Goal: Task Accomplishment & Management: Complete application form

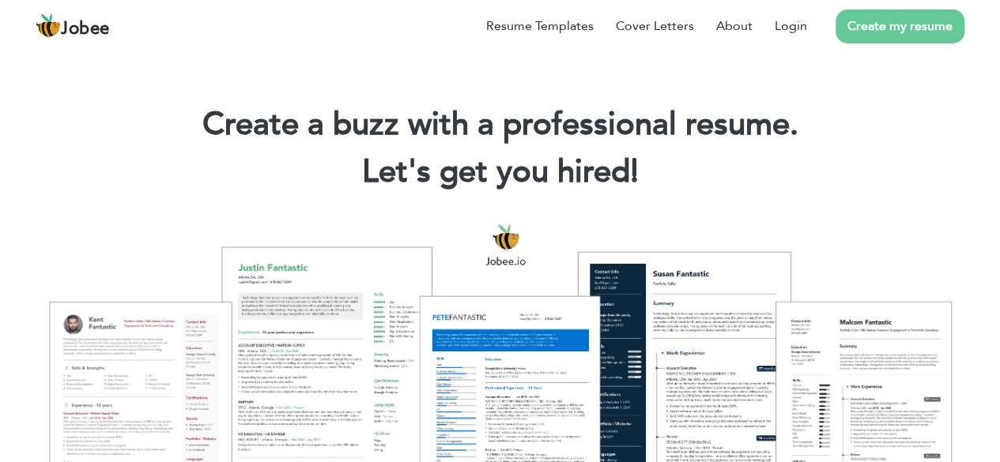
click at [907, 17] on link "Create my resume" at bounding box center [900, 26] width 129 height 34
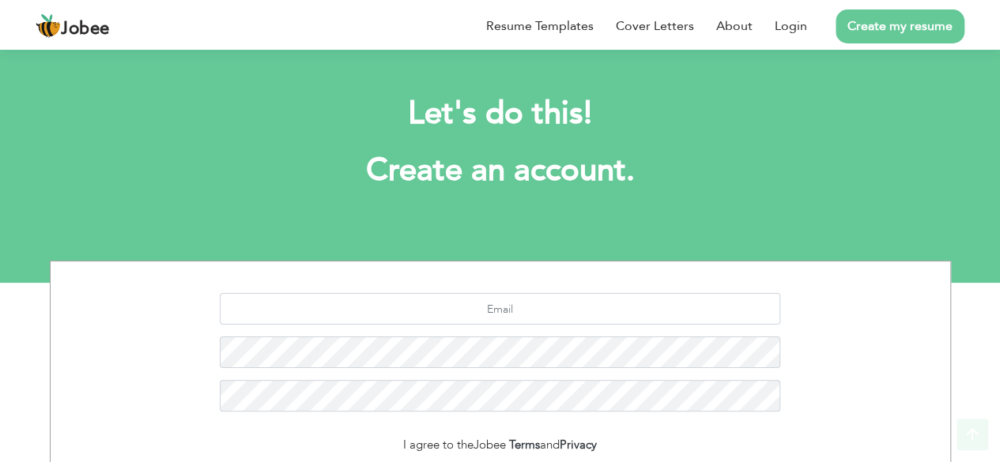
scroll to position [193, 0]
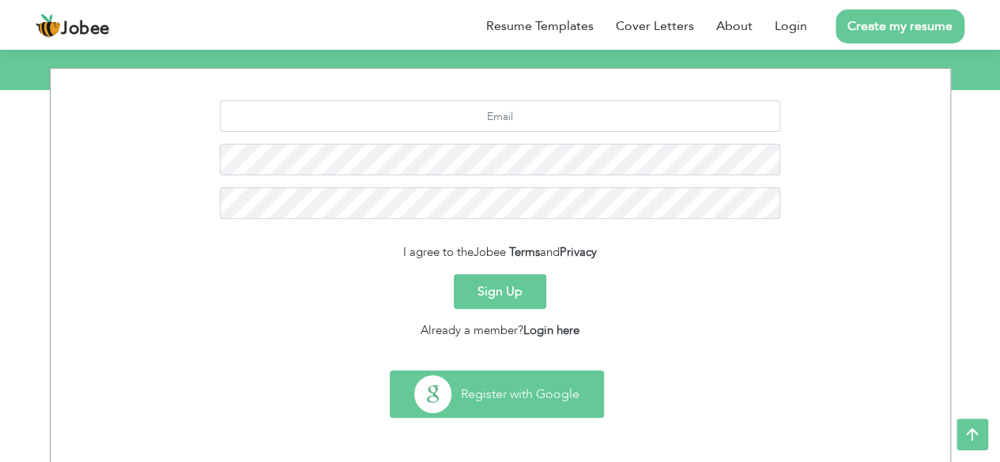
click at [491, 408] on button "Register with Google" at bounding box center [497, 395] width 213 height 46
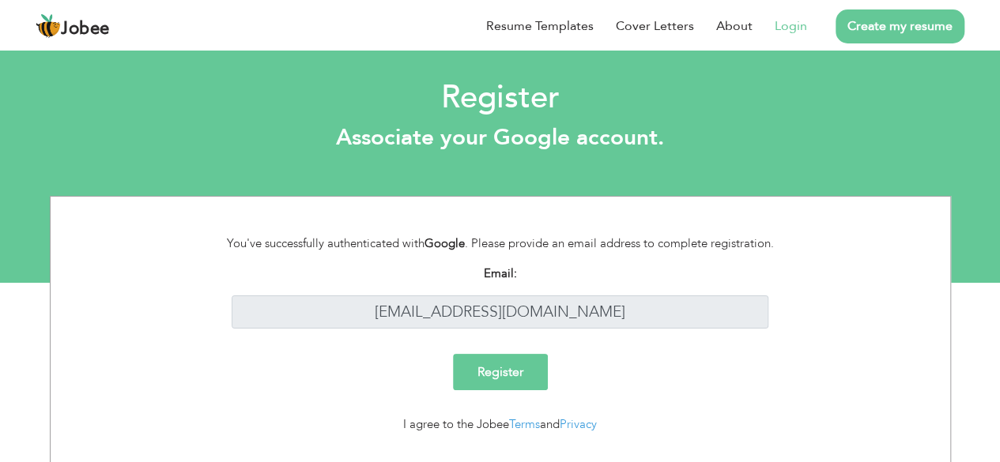
click at [514, 360] on input "Register" at bounding box center [500, 372] width 95 height 36
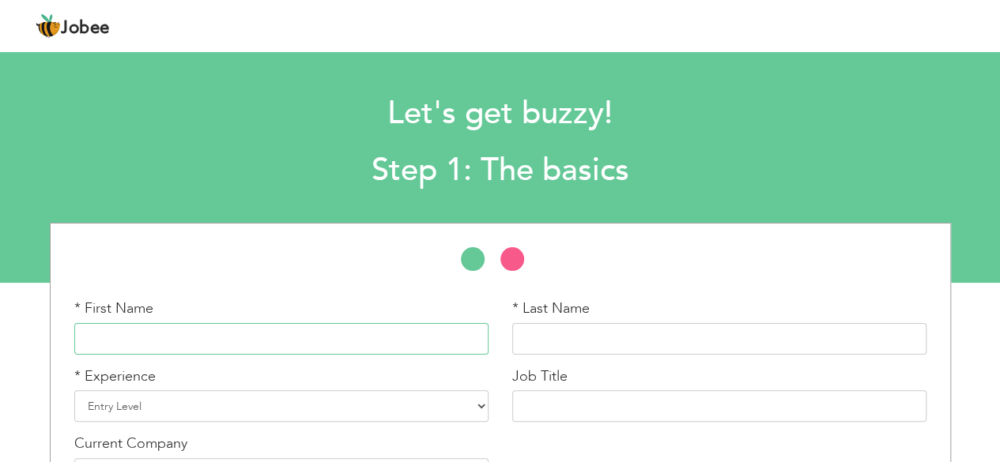
click at [279, 341] on input "text" at bounding box center [281, 339] width 414 height 32
type input "Muhammad"
type input "Asif"
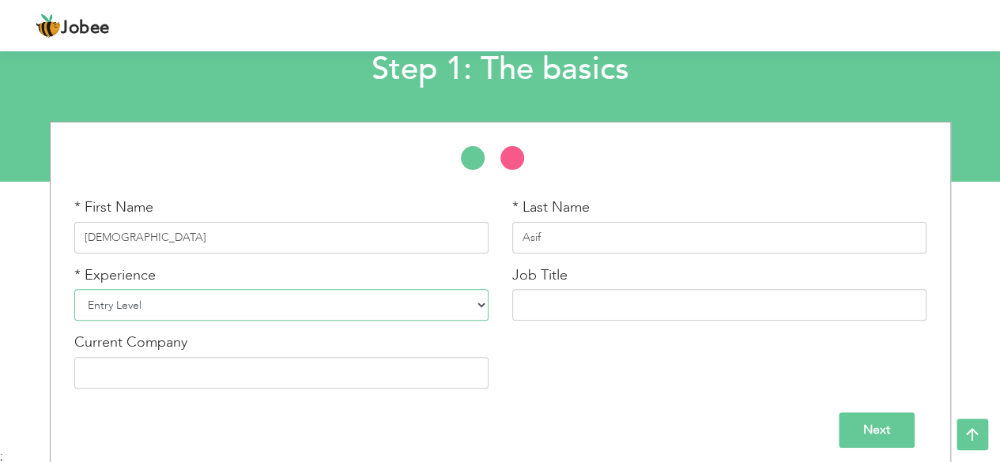
click at [243, 311] on select "Entry Level Less than 1 Year 1 Year 2 Years 3 Years 4 Years 5 Years 6 Years 7 Y…" at bounding box center [281, 305] width 414 height 32
select select "6"
click at [74, 289] on select "Entry Level Less than 1 Year 1 Year 2 Years 3 Years 4 Years 5 Years 6 Years 7 Y…" at bounding box center [281, 305] width 414 height 32
click at [563, 313] on input "text" at bounding box center [719, 305] width 414 height 32
type input "Software Quality Assurance Engineer"
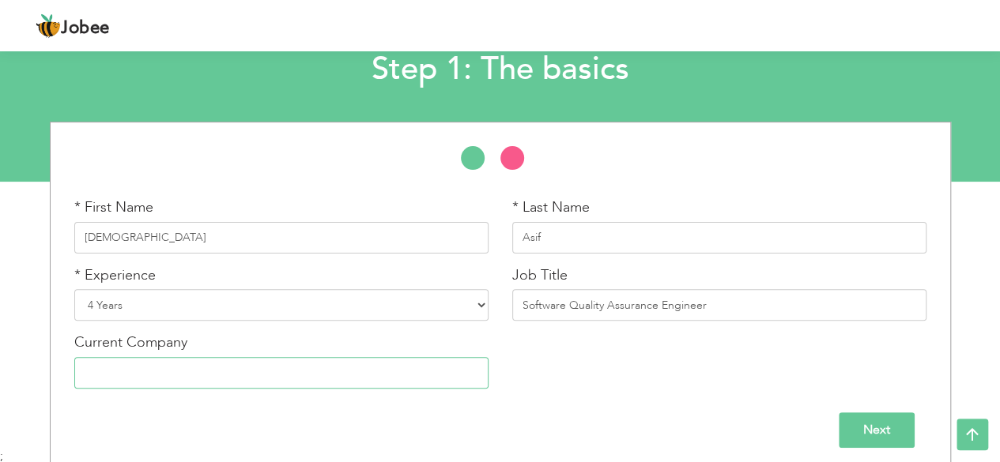
click at [354, 382] on input "text" at bounding box center [281, 373] width 414 height 32
type input "Softpers"
click at [858, 413] on input "Next" at bounding box center [877, 431] width 76 height 36
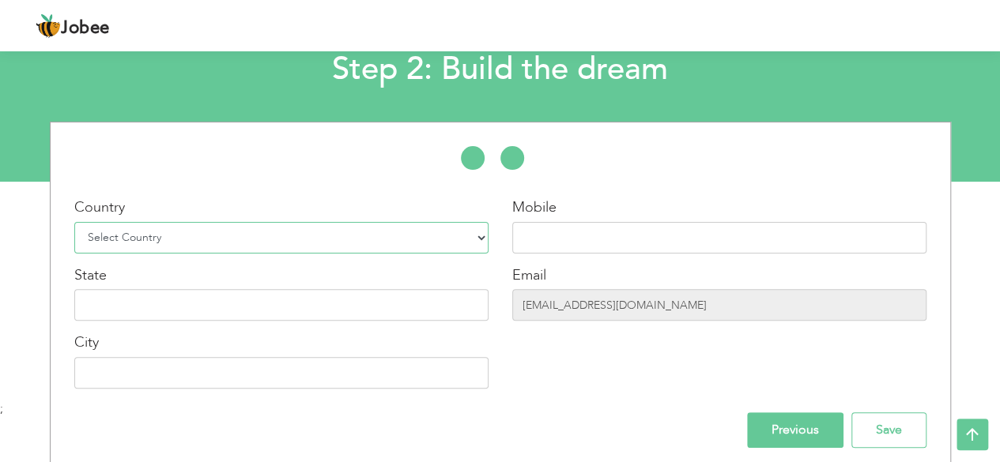
click at [464, 243] on select "Select Country Afghanistan Albania Algeria American Samoa Andorra Angola Anguil…" at bounding box center [281, 238] width 414 height 32
select select "166"
click at [74, 222] on select "Select Country Afghanistan Albania Algeria American Samoa Andorra Angola Anguil…" at bounding box center [281, 238] width 414 height 32
click at [551, 235] on input "text" at bounding box center [719, 238] width 414 height 32
type input "03419787117"
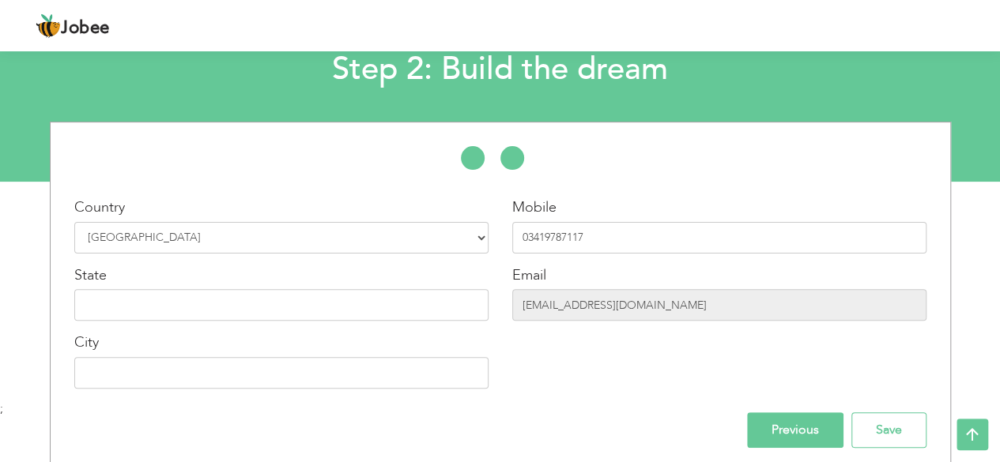
type input "[GEOGRAPHIC_DATA]"
click at [413, 308] on input "text" at bounding box center [281, 305] width 414 height 32
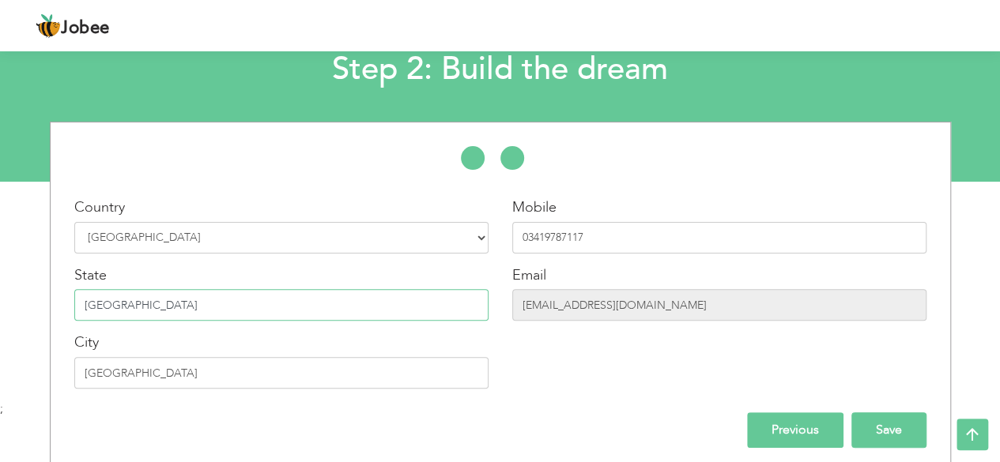
type input "[GEOGRAPHIC_DATA]"
click at [903, 435] on input "Save" at bounding box center [888, 431] width 75 height 36
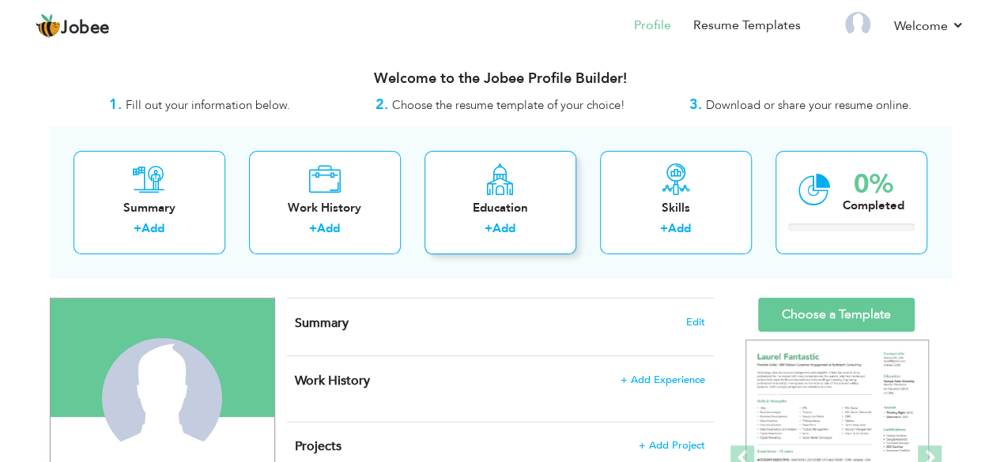
click at [510, 179] on icon at bounding box center [500, 180] width 31 height 32
radio input "true"
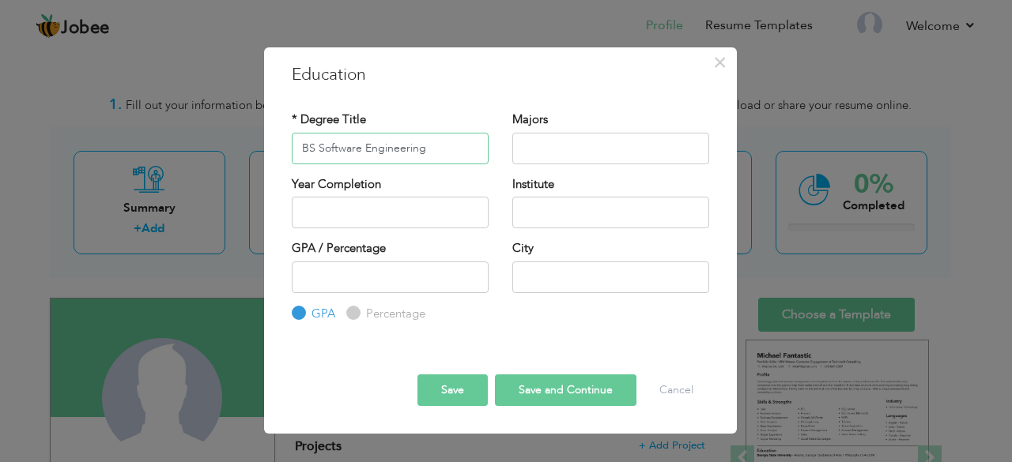
type input "BS Software Engineering"
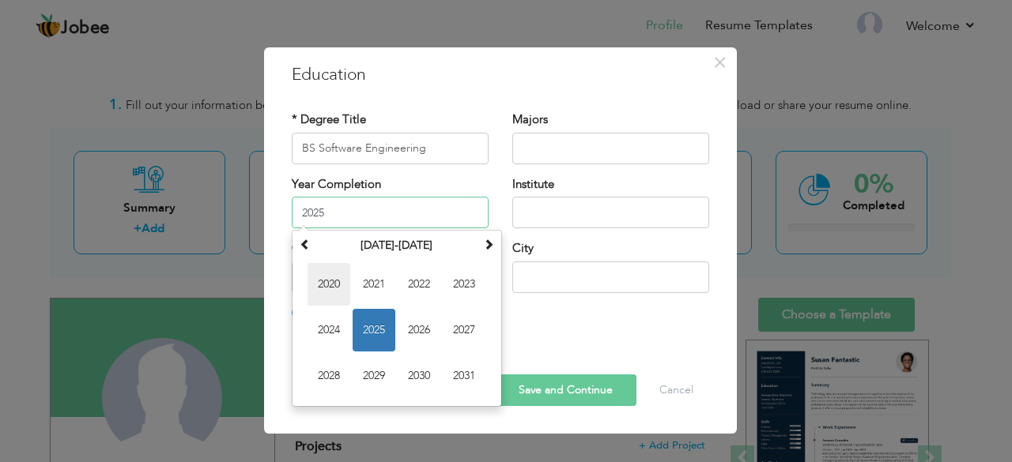
click at [330, 274] on span "2020" at bounding box center [329, 284] width 43 height 43
type input "2020"
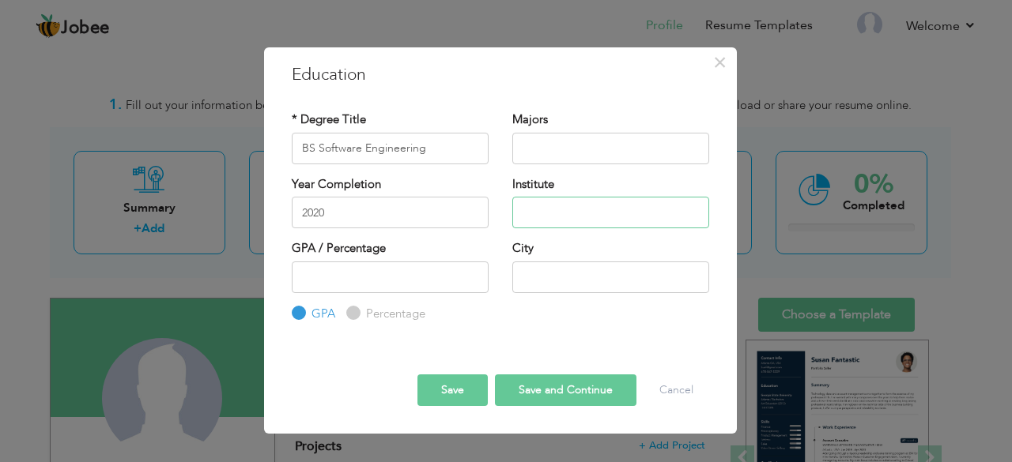
click at [563, 209] on input "text" at bounding box center [610, 213] width 197 height 32
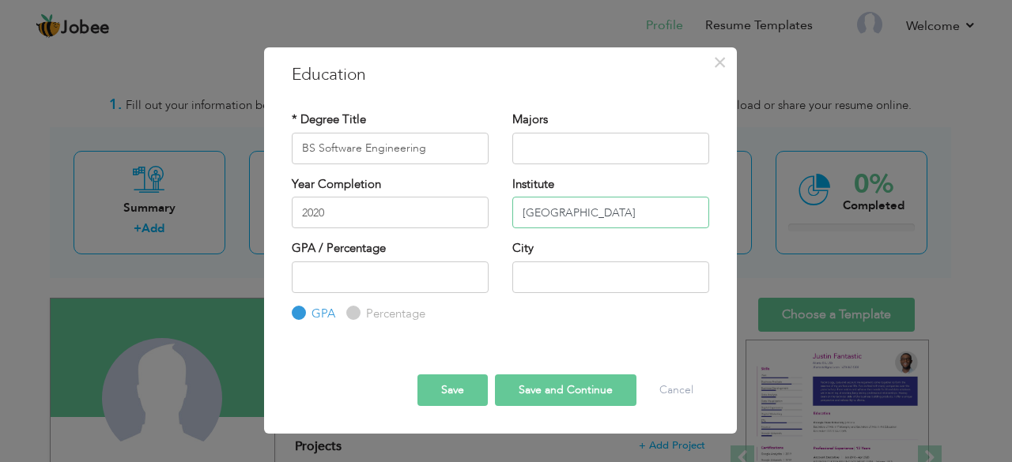
type input "University Of Sargodha"
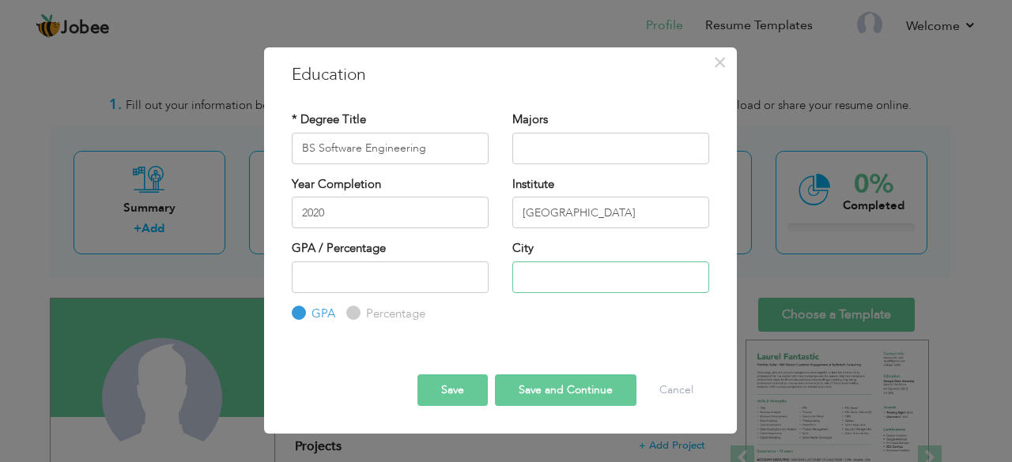
click at [596, 265] on input "text" at bounding box center [610, 278] width 197 height 32
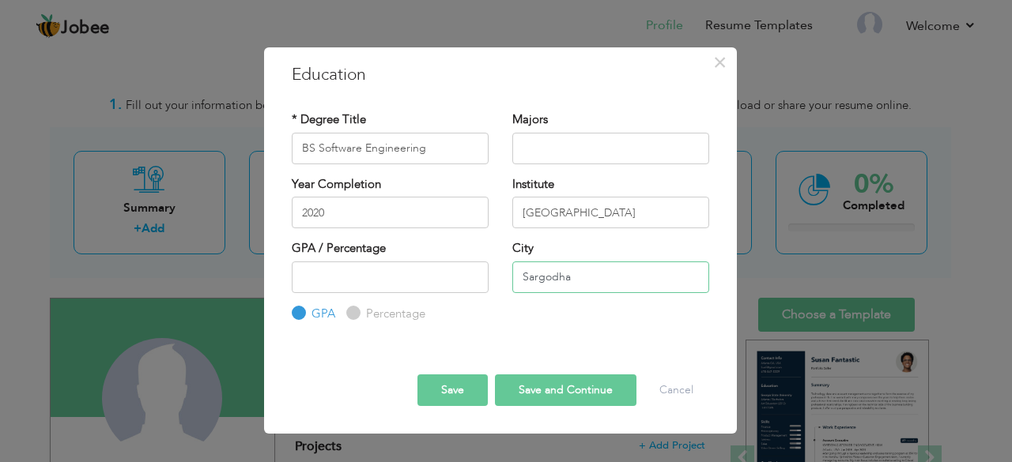
type input "Sargodha"
click at [564, 384] on button "Save and Continue" at bounding box center [566, 391] width 142 height 32
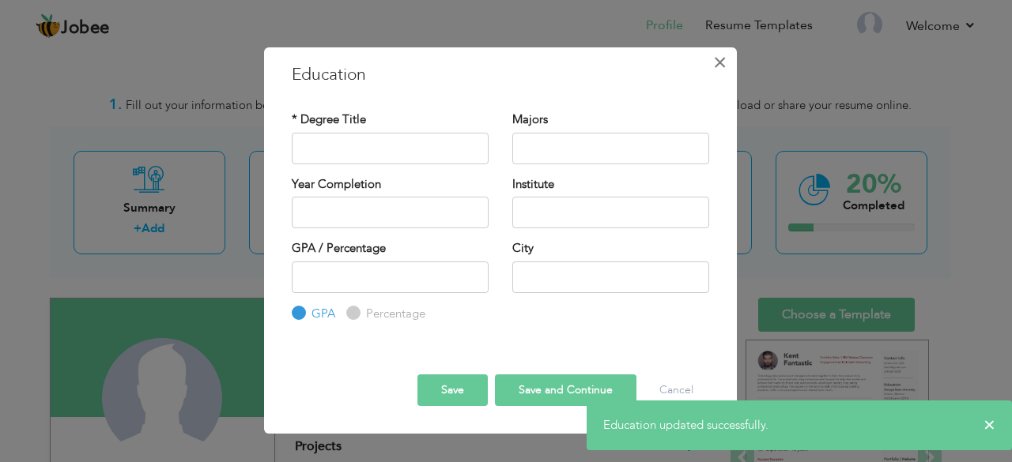
click at [726, 58] on span "×" at bounding box center [719, 62] width 13 height 28
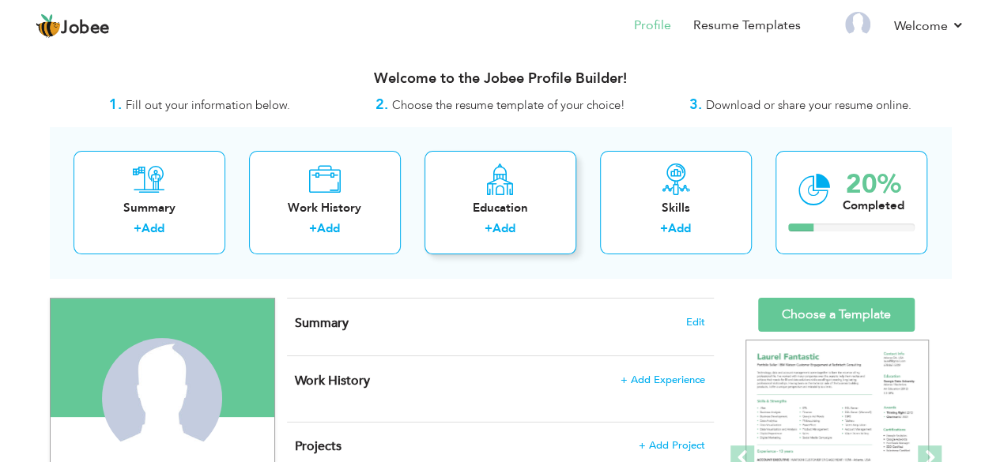
click at [489, 189] on icon at bounding box center [500, 180] width 31 height 32
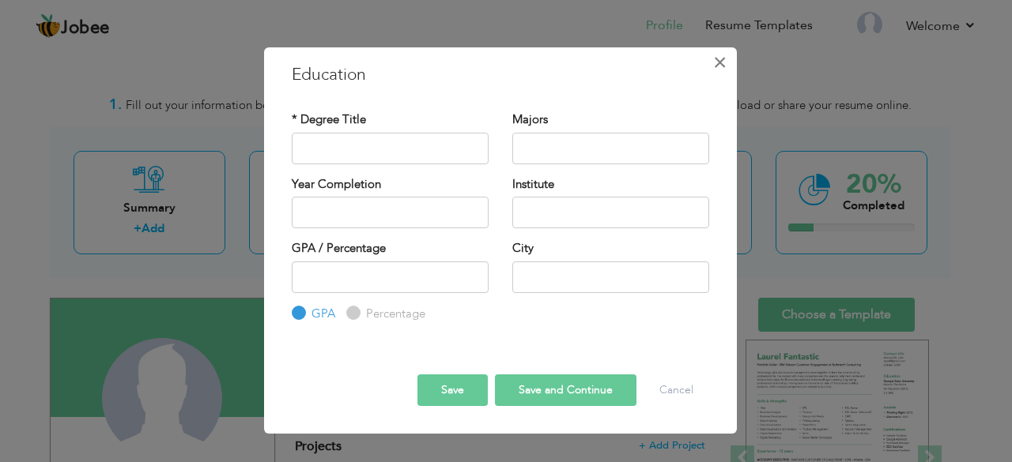
click at [725, 59] on span "×" at bounding box center [719, 62] width 13 height 28
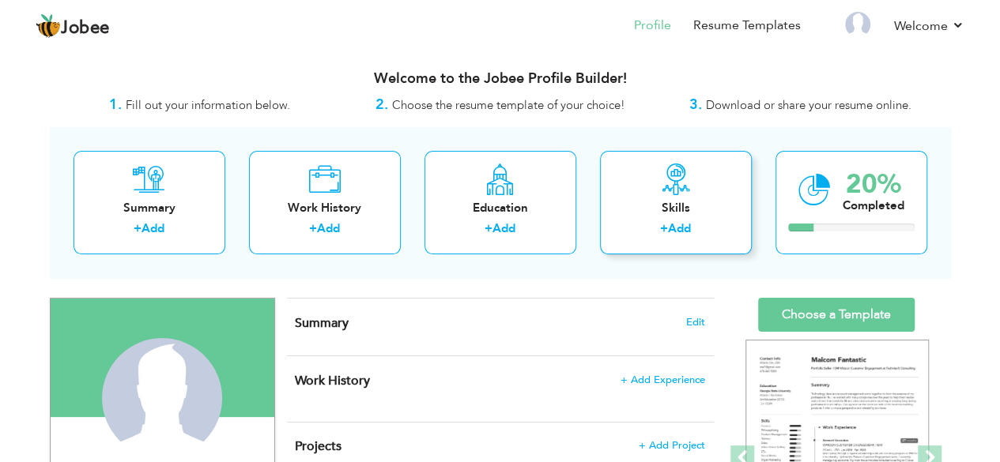
click at [631, 206] on div "Skills" at bounding box center [676, 208] width 126 height 17
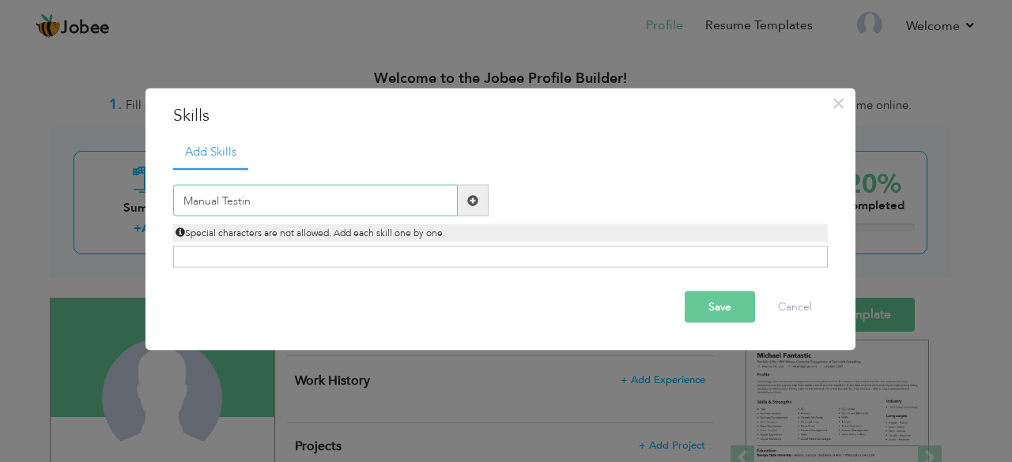
type input "Manual Testing"
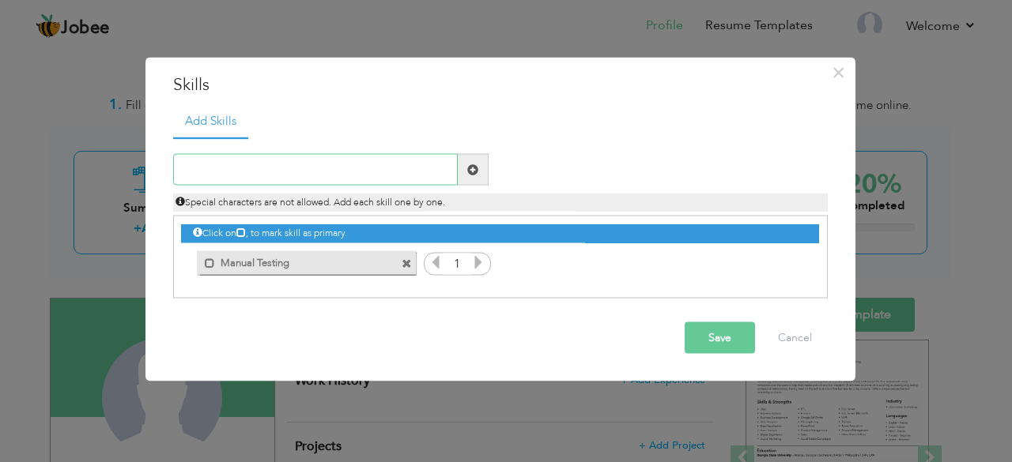
type input "P"
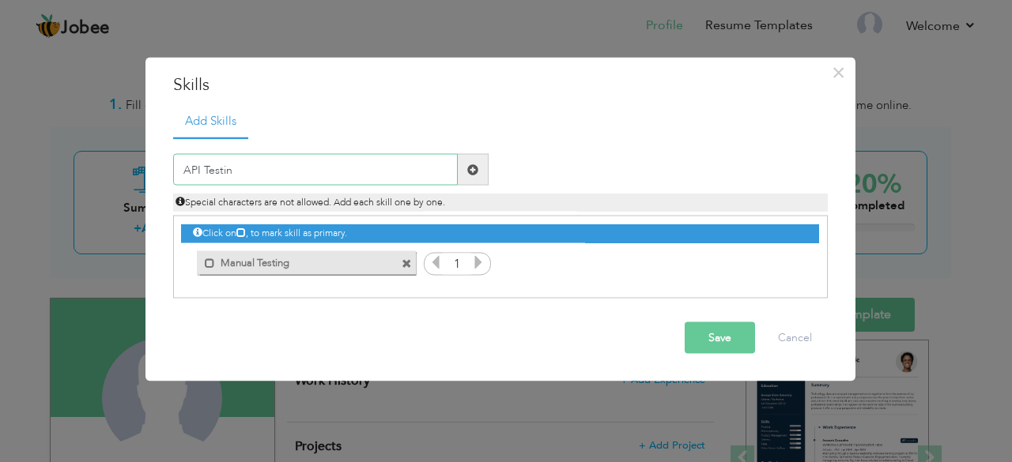
type input "API Testing"
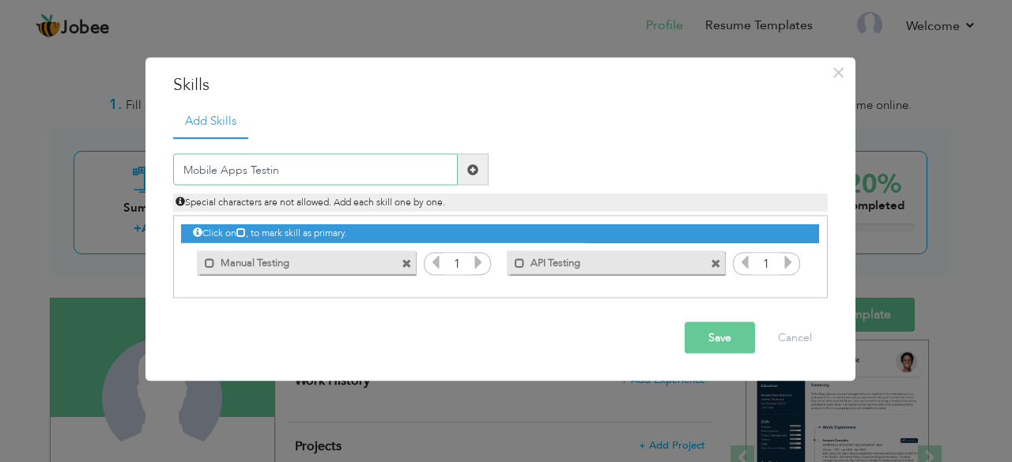
type input "Mobile Apps Testing"
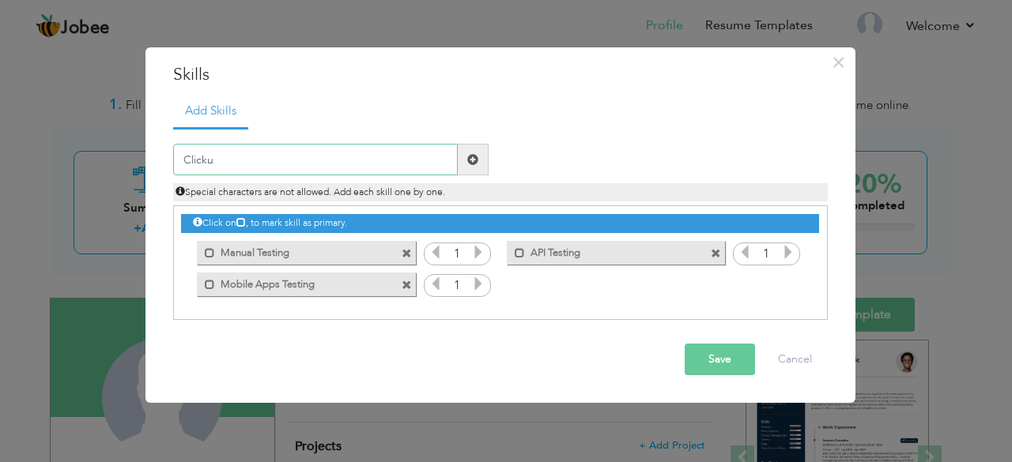
type input "Clickup"
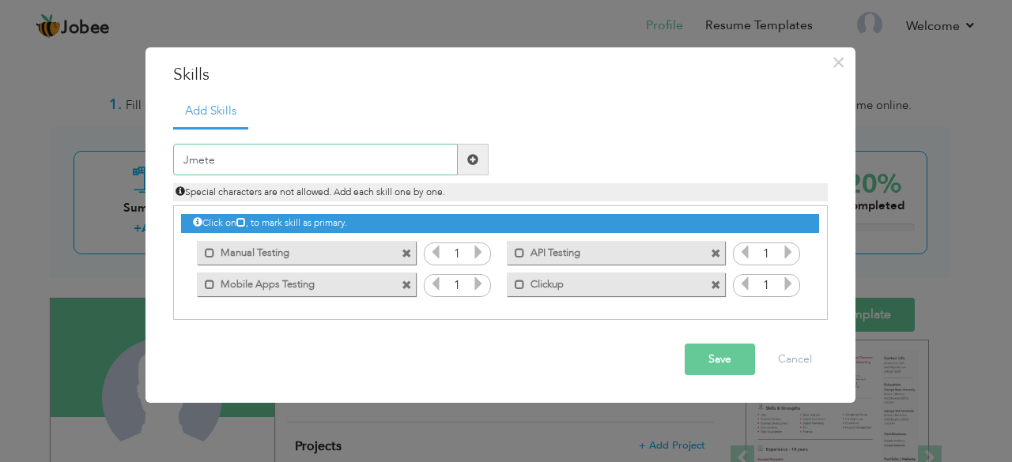
type input "Jmeter"
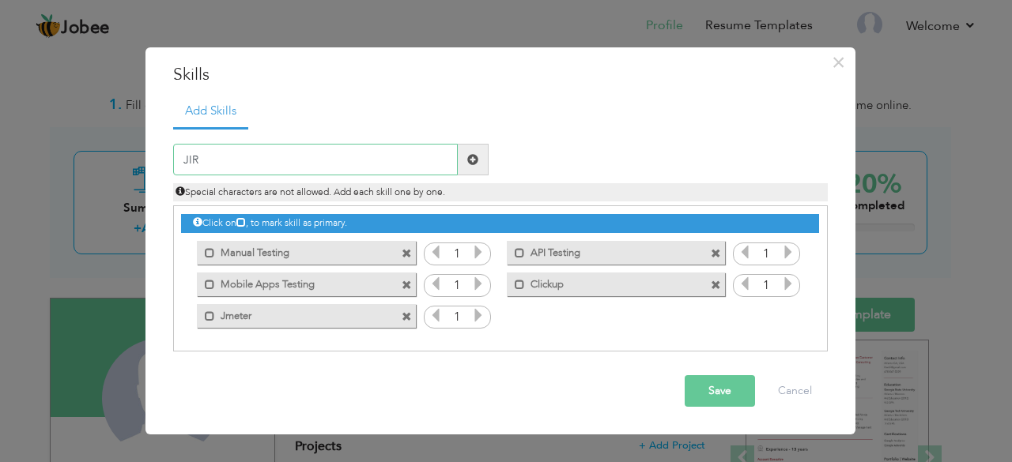
type input "JIRA"
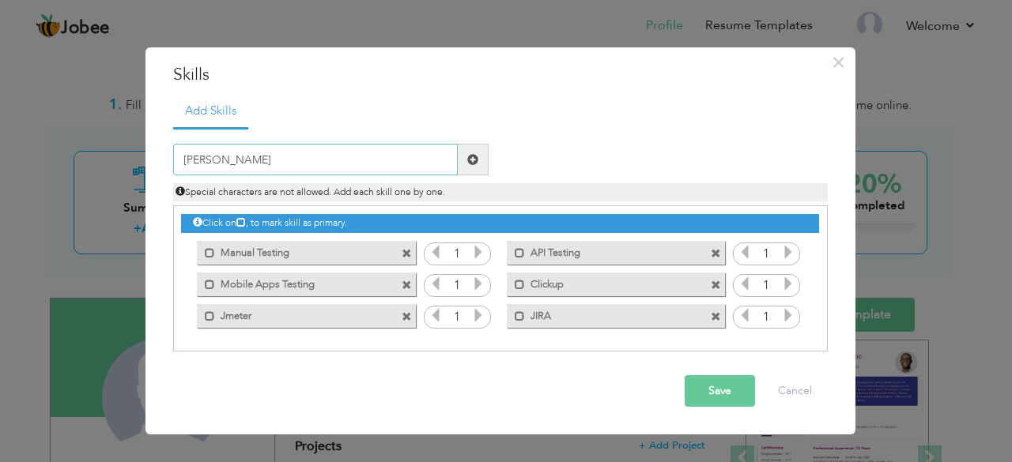
type input "Postman"
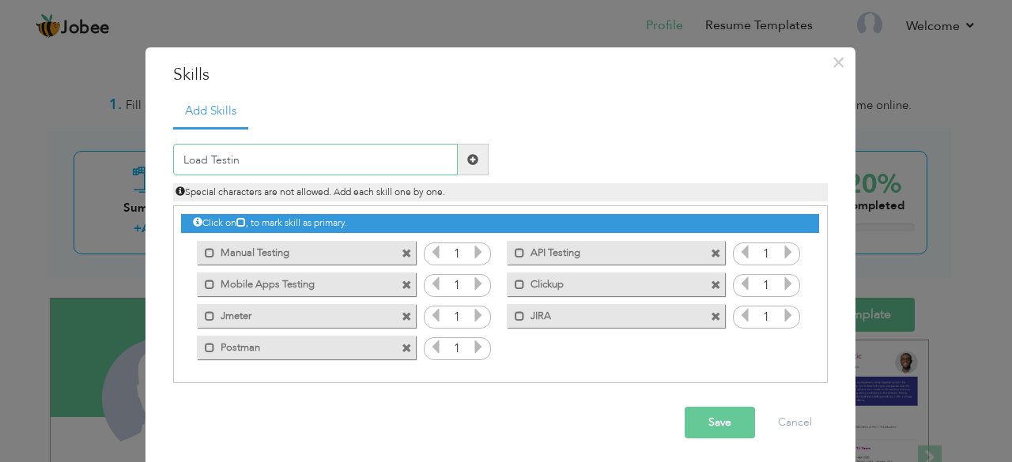
type input "Load Testing"
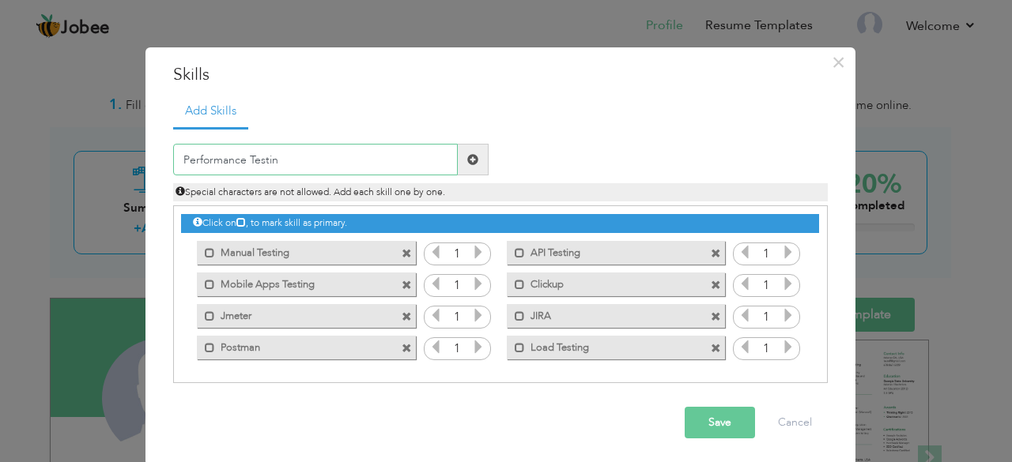
type input "Performance Testing"
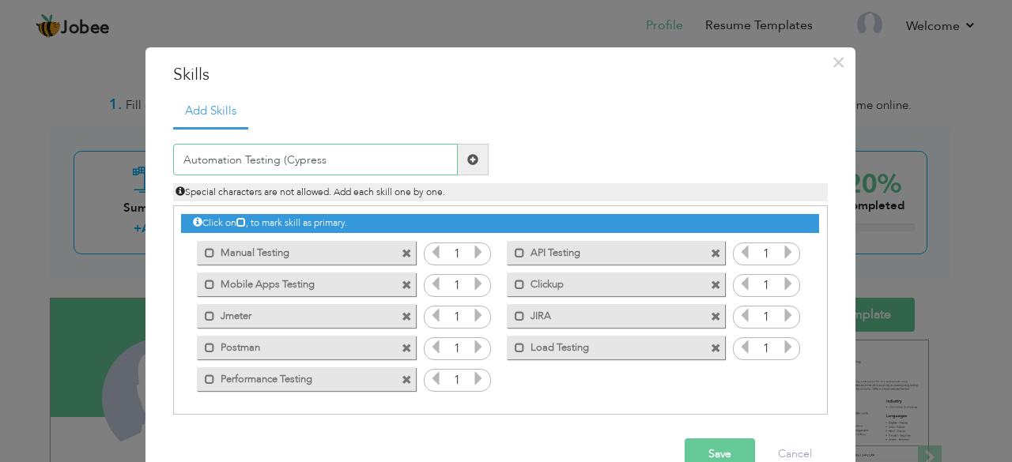
type input "Automation Testing (Cypress)"
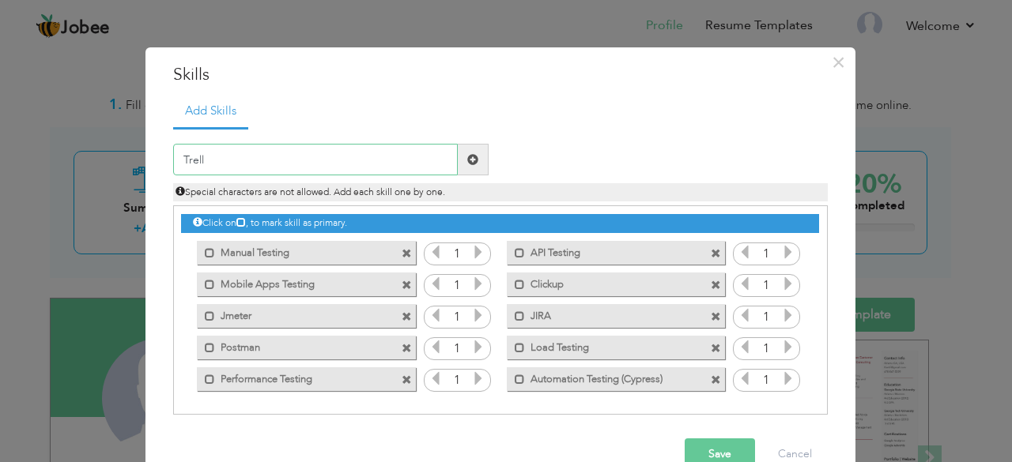
type input "Trello"
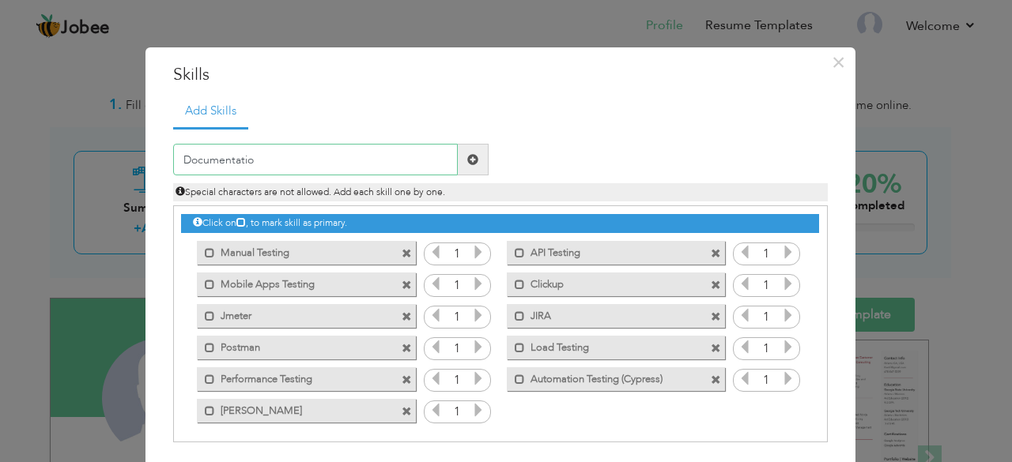
type input "Documentation"
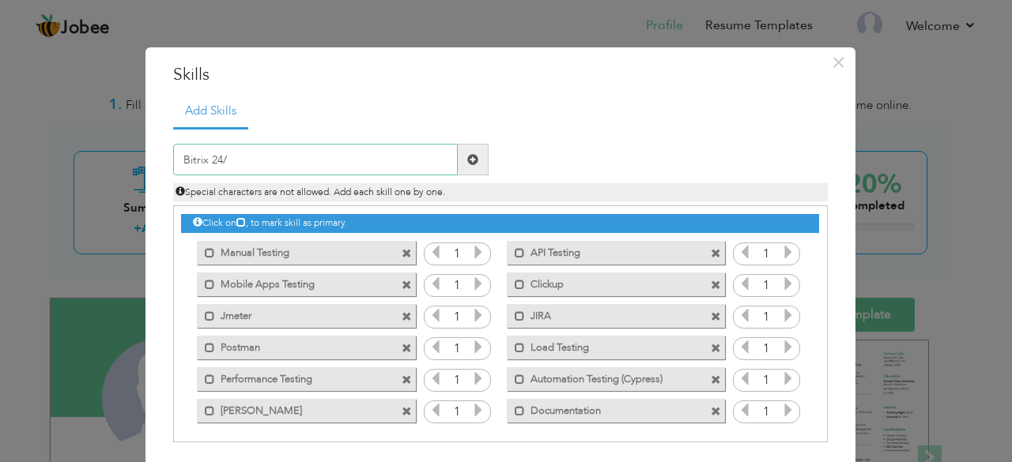
type input "Bitrix 24/7"
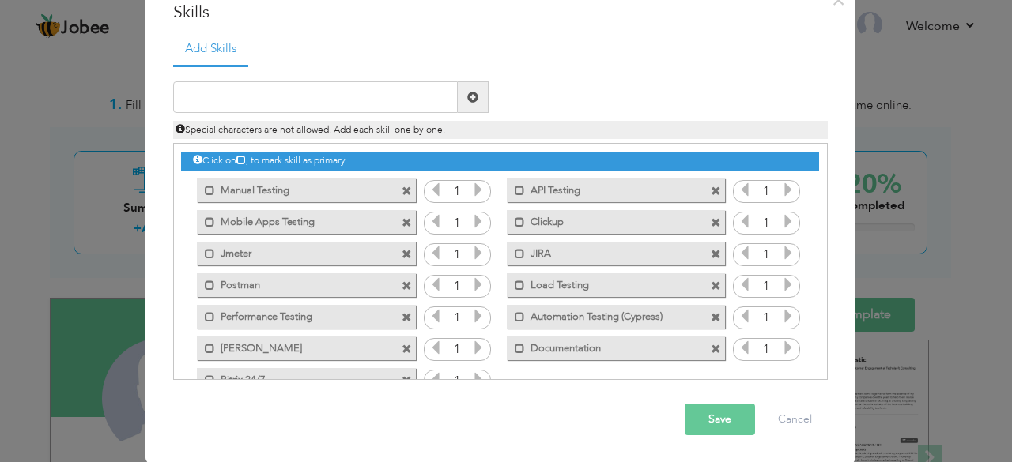
click at [728, 405] on button "Save" at bounding box center [720, 420] width 70 height 32
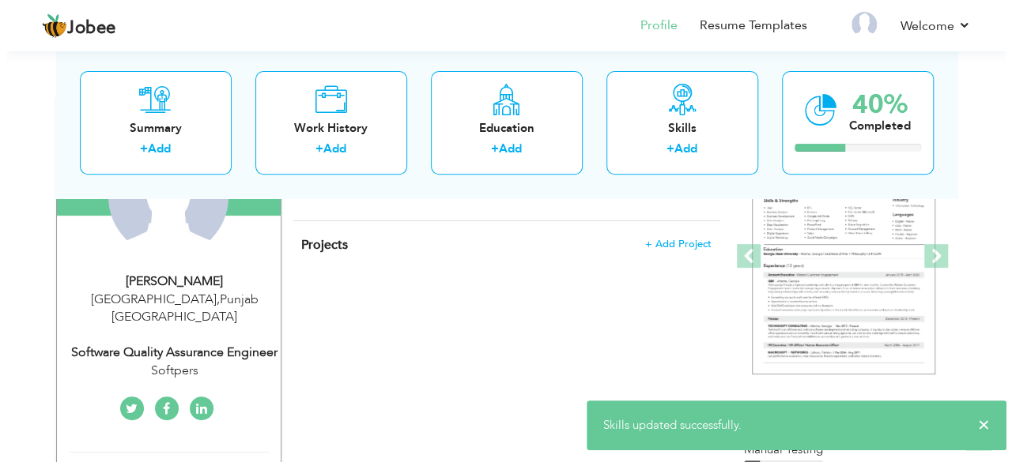
scroll to position [0, 0]
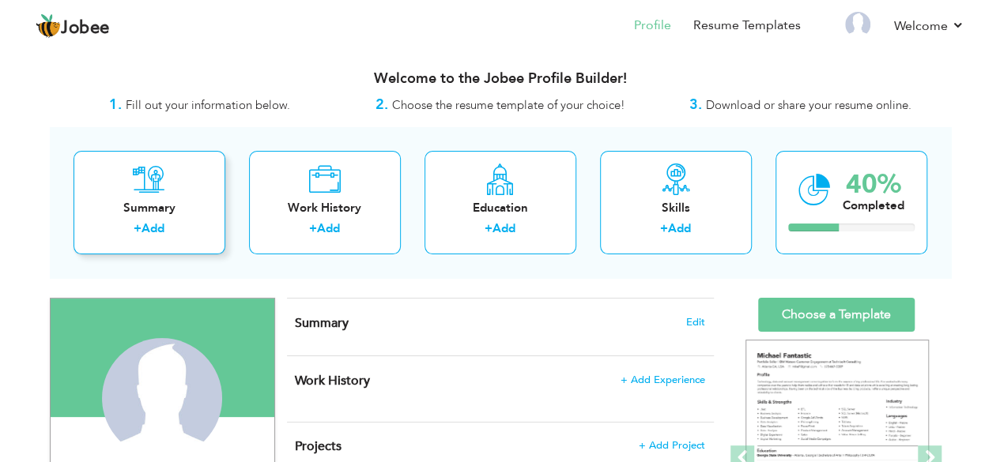
click at [185, 189] on div "Summary + Add" at bounding box center [150, 203] width 152 height 104
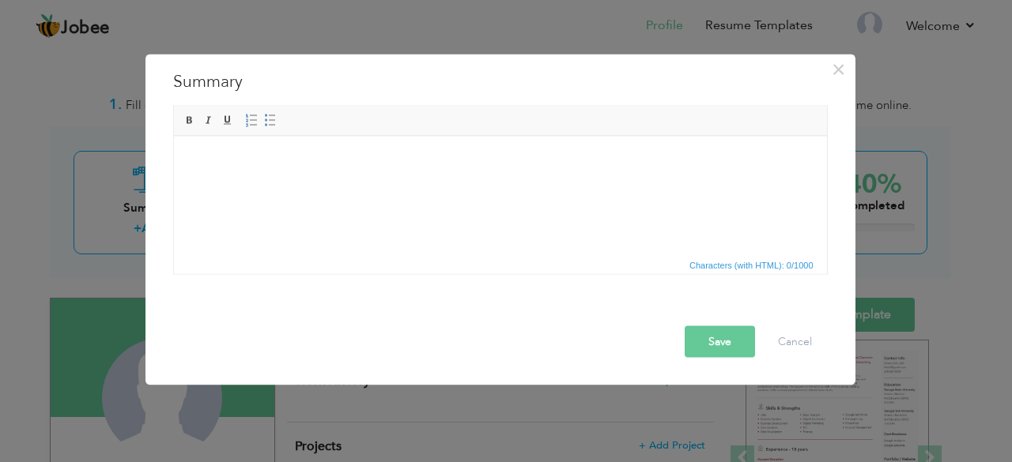
click at [517, 184] on html at bounding box center [499, 160] width 653 height 48
click at [606, 184] on html at bounding box center [499, 160] width 653 height 48
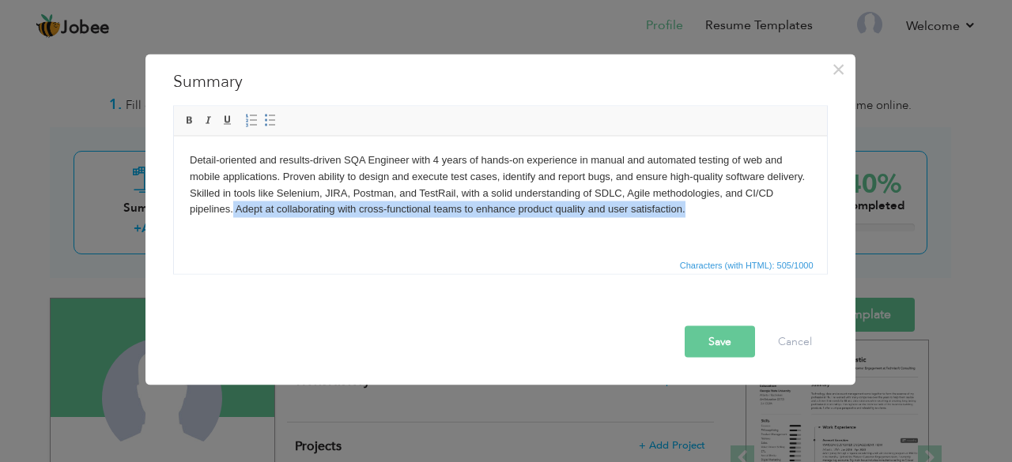
drag, startPoint x: 231, startPoint y: 208, endPoint x: 732, endPoint y: 218, distance: 501.3
click at [732, 218] on html "Detail-oriented and results-driven SQA Engineer with 4 years of hands-on experi…" at bounding box center [499, 184] width 653 height 97
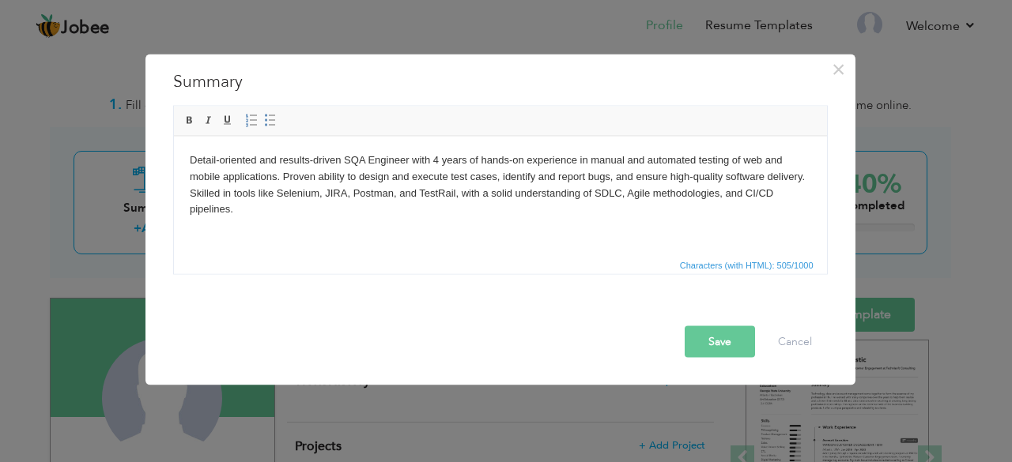
click at [305, 190] on body "Detail-oriented and results-driven SQA Engineer with 4 years of hands-on experi…" at bounding box center [499, 185] width 621 height 66
click at [437, 193] on body "Detail-oriented and results-driven SQA Engineer with 4 years of hands-on experi…" at bounding box center [499, 185] width 621 height 66
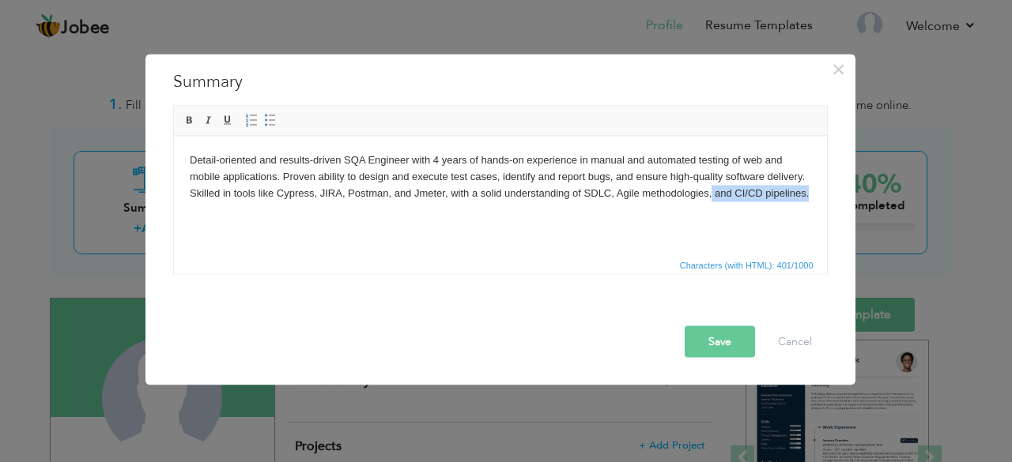
drag, startPoint x: 711, startPoint y: 191, endPoint x: 845, endPoint y: 222, distance: 137.3
click at [826, 217] on html "Detail-oriented and results-driven SQA Engineer with 4 years of hands-on experi…" at bounding box center [499, 176] width 653 height 81
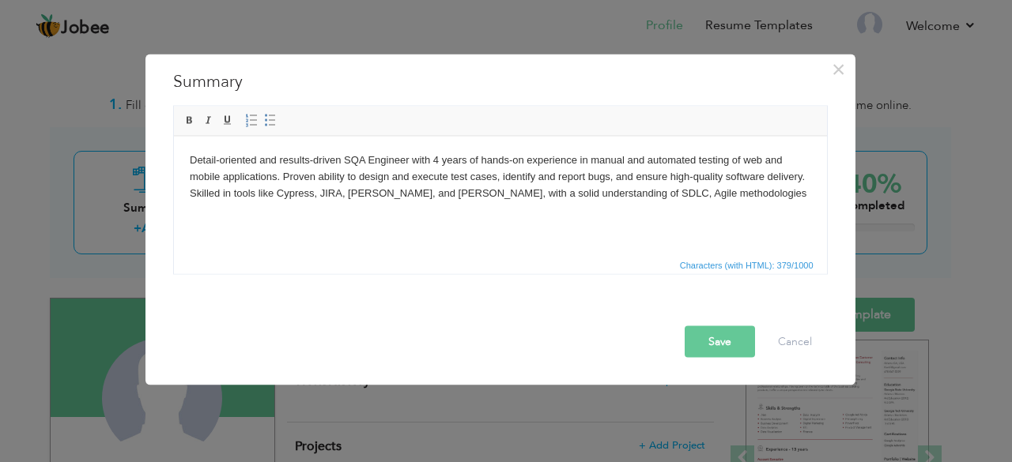
click at [579, 192] on body "Detail-oriented and results-driven SQA Engineer with 4 years of hands-on experi…" at bounding box center [499, 176] width 621 height 49
click at [740, 341] on button "Save" at bounding box center [720, 342] width 70 height 32
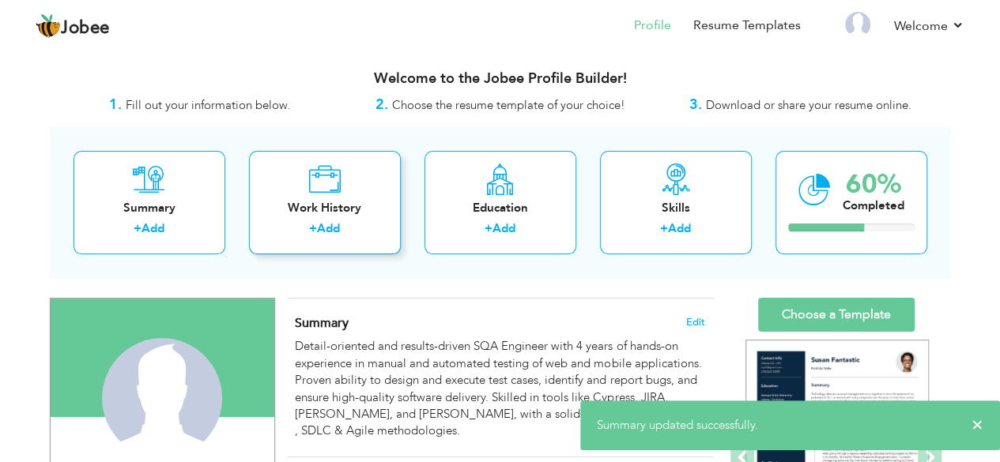
click at [343, 200] on div "Work History" at bounding box center [325, 208] width 126 height 17
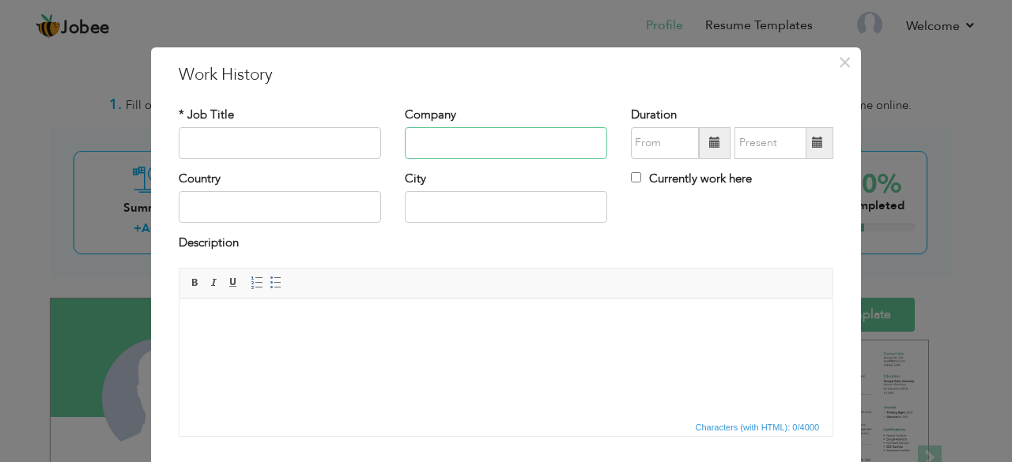
click at [441, 129] on input "text" at bounding box center [506, 143] width 202 height 32
click at [473, 142] on input "text" at bounding box center [506, 143] width 202 height 32
paste input "IMSI Technologies (USA)"
type input "IMSI Technologies (USA)"
click at [319, 130] on input "text" at bounding box center [280, 143] width 202 height 32
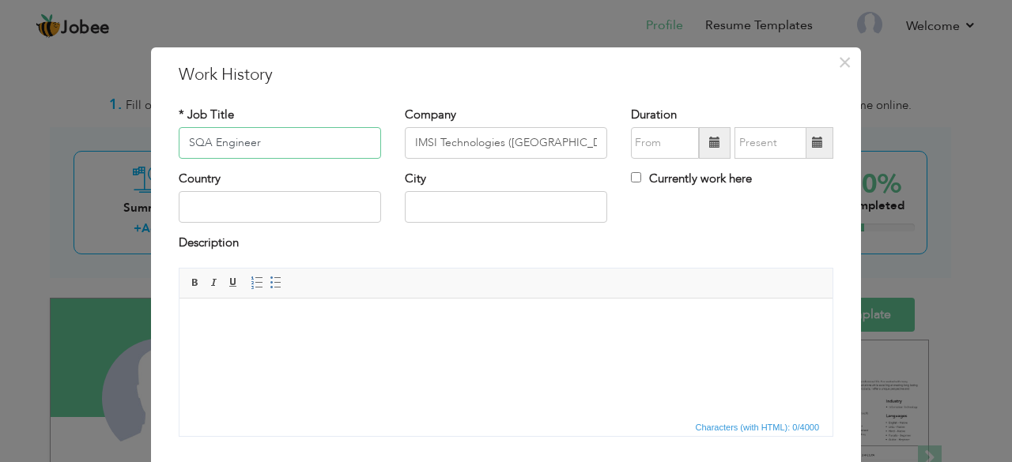
type input "SQA Engineer"
click at [672, 152] on input "text" at bounding box center [665, 143] width 68 height 32
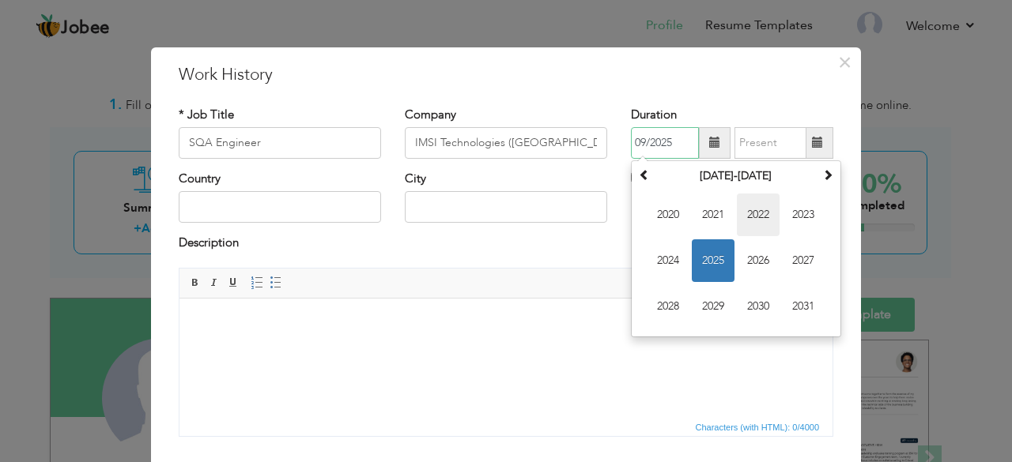
click at [753, 215] on span "2022" at bounding box center [758, 215] width 43 height 43
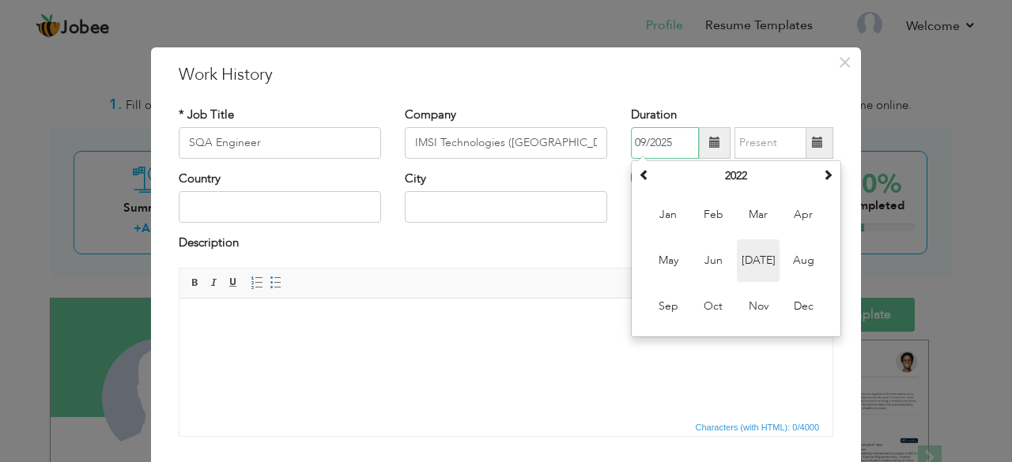
click at [771, 249] on span "Jul" at bounding box center [758, 261] width 43 height 43
type input "07/2022"
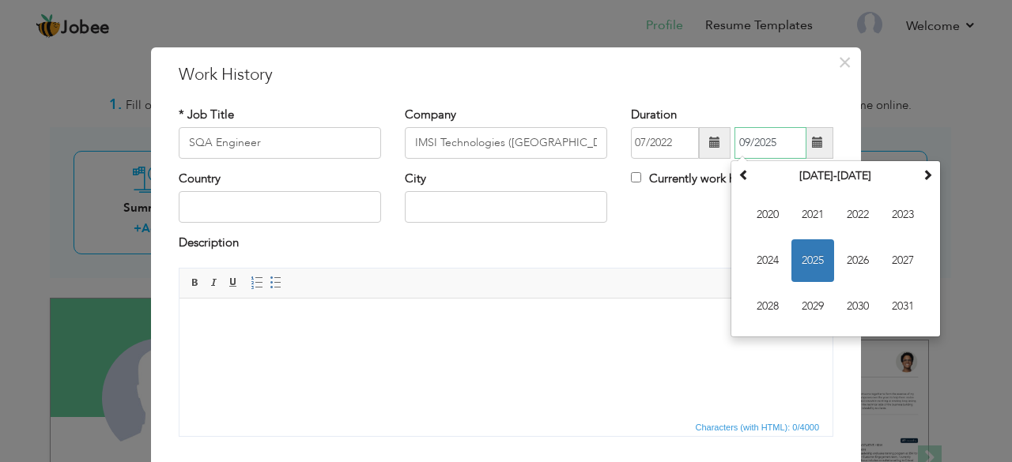
click at [760, 135] on input "09/2025" at bounding box center [770, 143] width 72 height 32
click at [890, 217] on span "2023" at bounding box center [902, 215] width 43 height 43
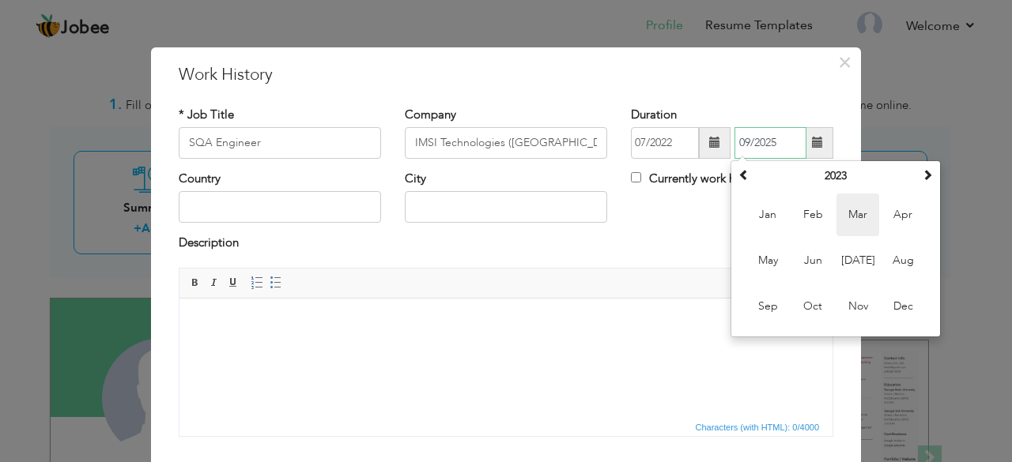
click at [866, 218] on span "Mar" at bounding box center [857, 215] width 43 height 43
type input "03/2023"
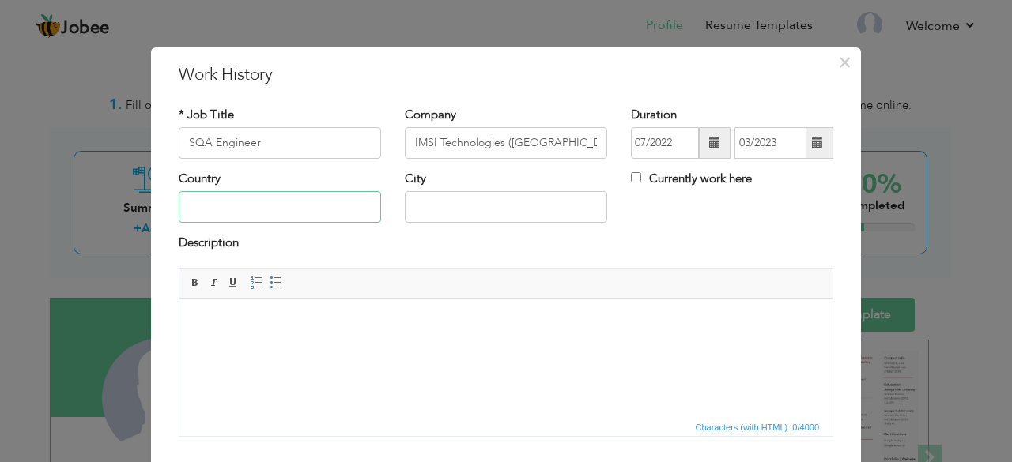
click at [315, 199] on input "text" at bounding box center [280, 207] width 202 height 32
type input "Pakistan"
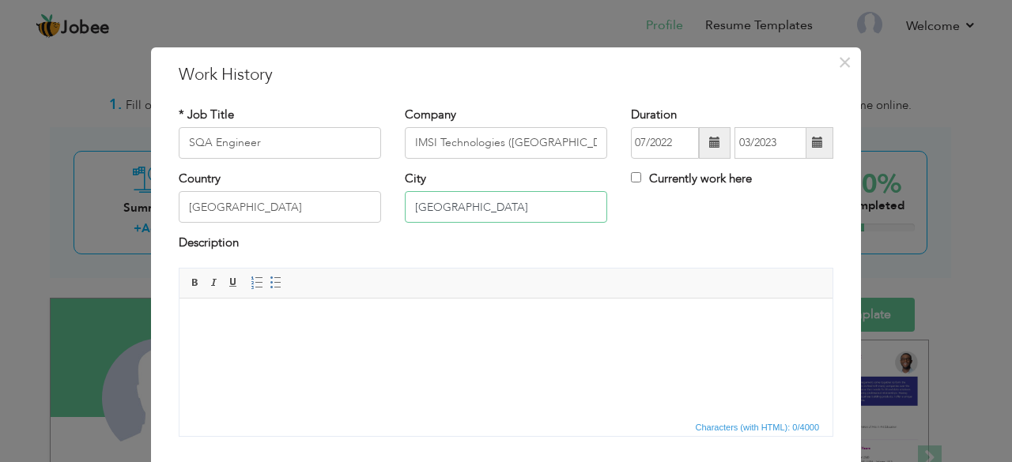
type input "Lahore"
click at [566, 142] on input "IMSI Technologies (USA)" at bounding box center [506, 143] width 202 height 32
type input "IMSI Technologies"
click at [461, 308] on html at bounding box center [505, 322] width 653 height 48
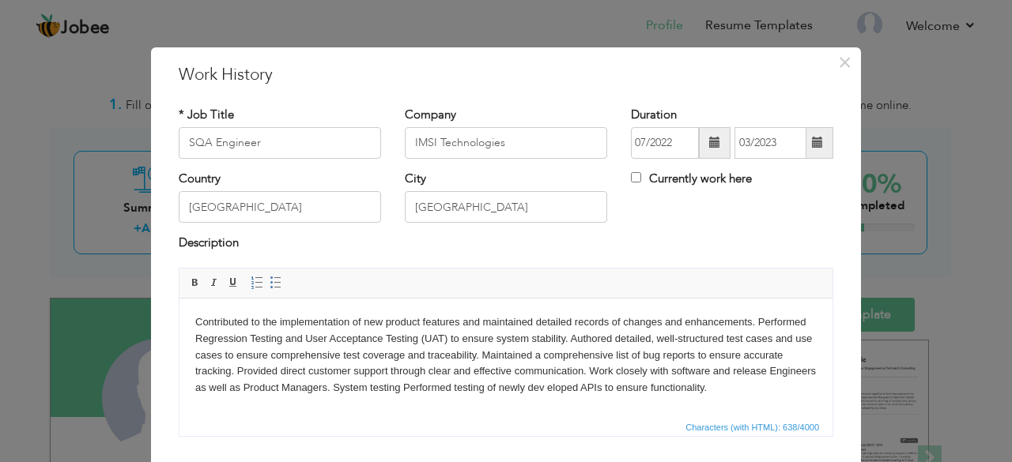
click at [757, 320] on body "Contributed to the implementation of new product features and maintained detail…" at bounding box center [505, 355] width 621 height 82
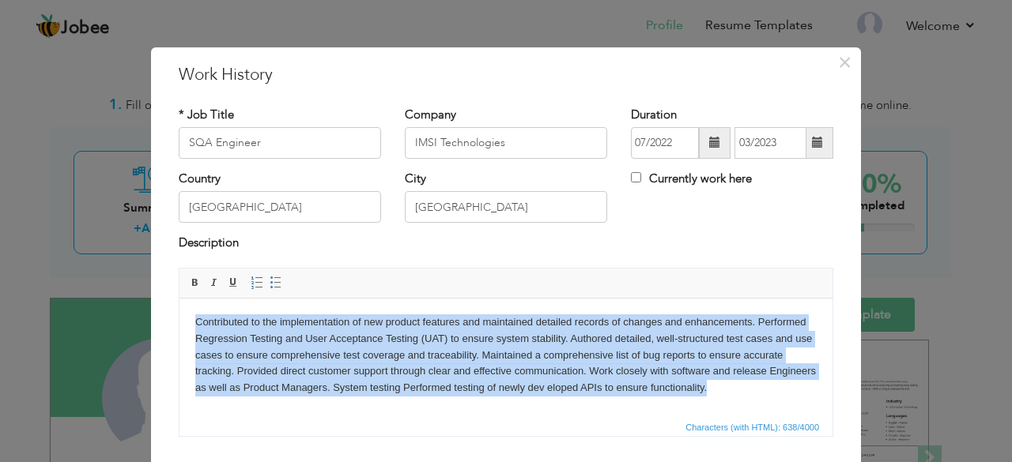
click at [277, 274] on span "Paragraph Insert/Remove Numbered List Insert/Remove Bulleted List" at bounding box center [268, 285] width 43 height 23
click at [272, 277] on span at bounding box center [276, 283] width 13 height 13
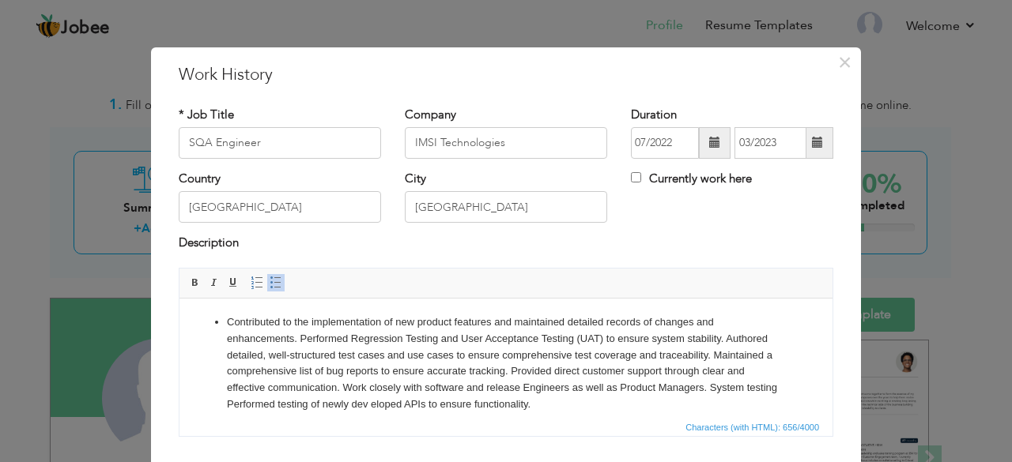
scroll to position [101, 0]
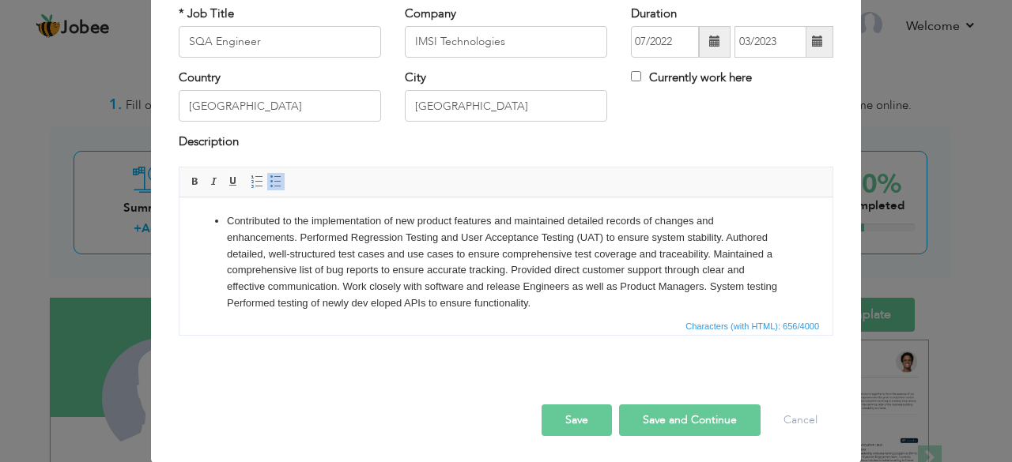
click at [559, 228] on li "Contributed to the implementation of new product features and maintained detail…" at bounding box center [506, 262] width 558 height 99
click at [300, 235] on li "Contributed to the implementation of new product features and maintained detail…" at bounding box center [506, 262] width 558 height 99
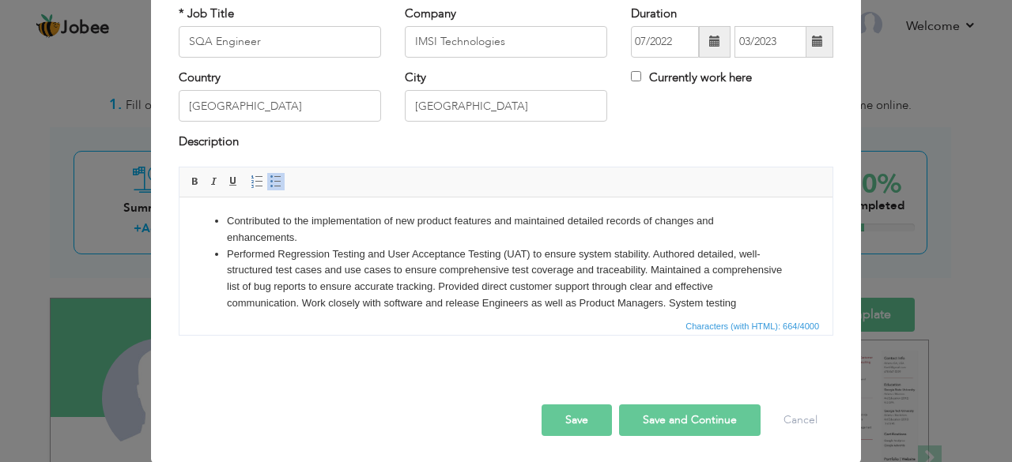
click at [651, 247] on li "Performed Regression Testing and User Acceptance Testing (UAT) to ensure system…" at bounding box center [506, 287] width 558 height 82
click at [225, 282] on ul "Contributed to the implementation of new product features and maintained detail…" at bounding box center [505, 270] width 621 height 115
click at [575, 282] on li "Maintained a comprehensive list of bug reports to ensure accurate tracking. Pro…" at bounding box center [506, 302] width 558 height 49
click at [579, 301] on li "Provided direct customer support through clear and effective communication. Wor…" at bounding box center [506, 319] width 558 height 49
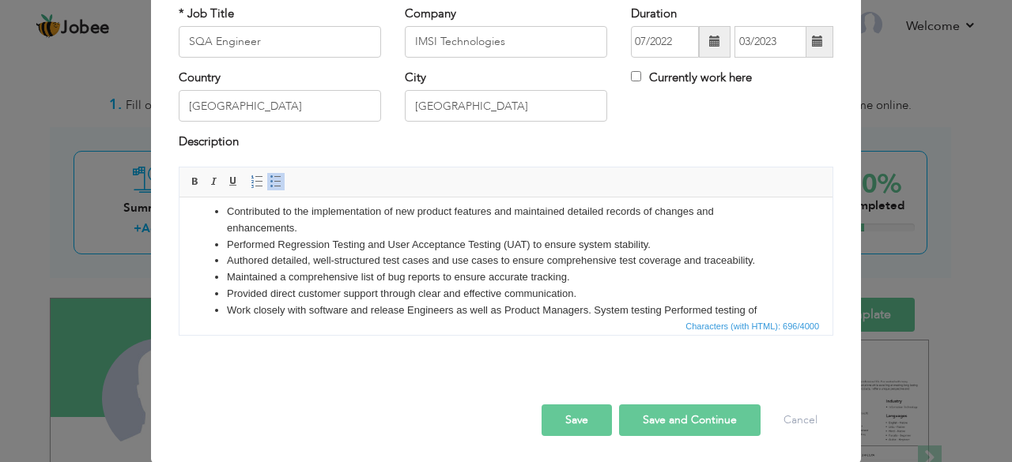
scroll to position [44, 0]
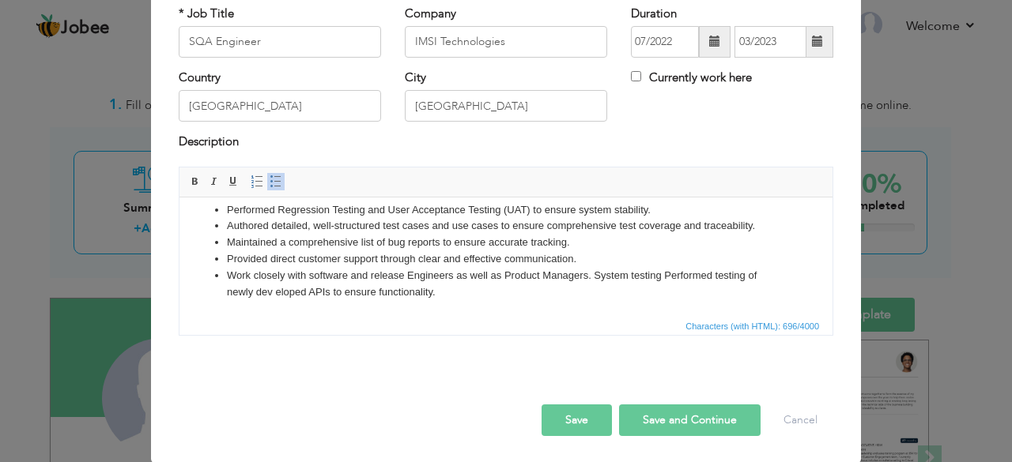
click at [591, 273] on li "Work closely with software and release Engineers as well as Product Managers. S…" at bounding box center [506, 283] width 558 height 33
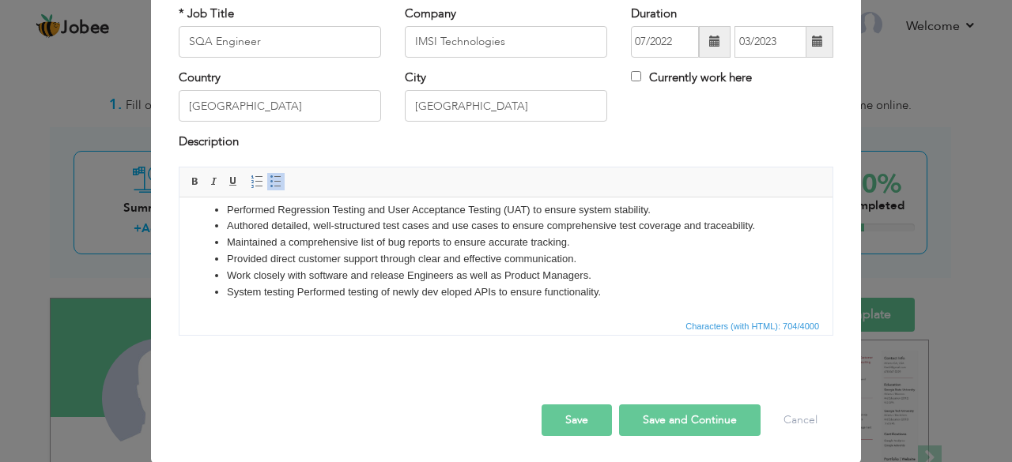
click at [295, 291] on li "System testing Performed testing of newly dev eloped APIs to ensure functionali…" at bounding box center [506, 292] width 558 height 17
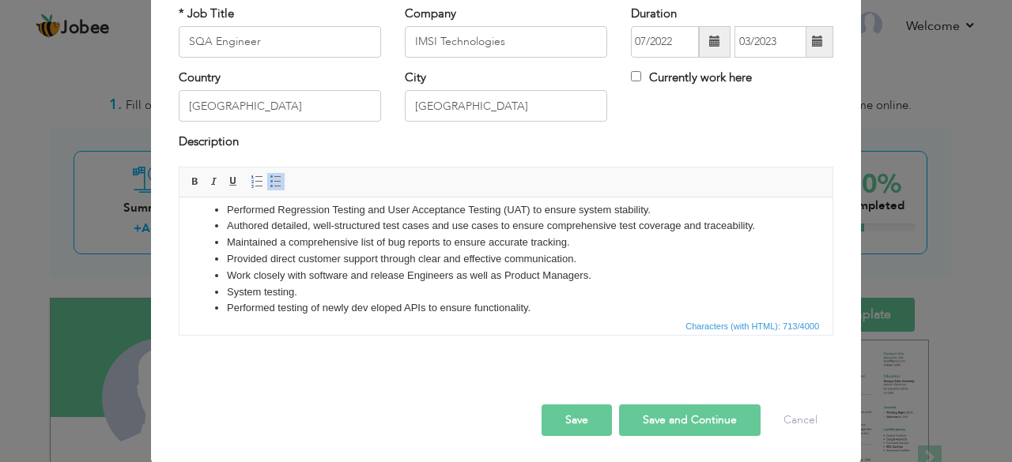
click at [575, 420] on button "Save" at bounding box center [576, 421] width 70 height 32
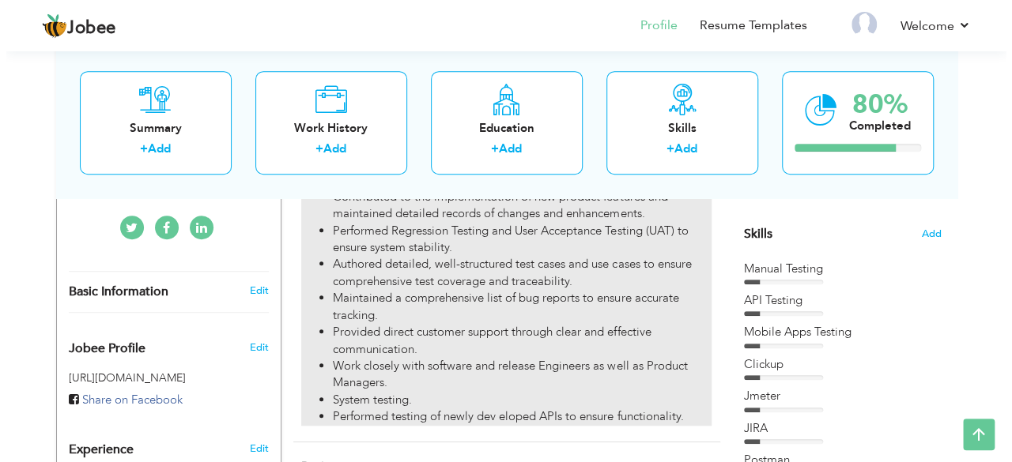
scroll to position [389, 0]
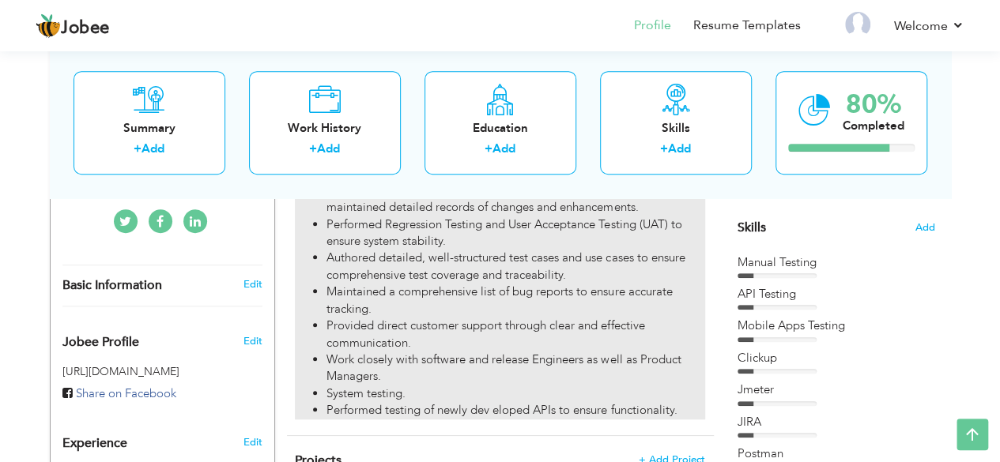
click at [500, 352] on li "Work closely with software and release Engineers as well as Product Managers." at bounding box center [515, 369] width 378 height 34
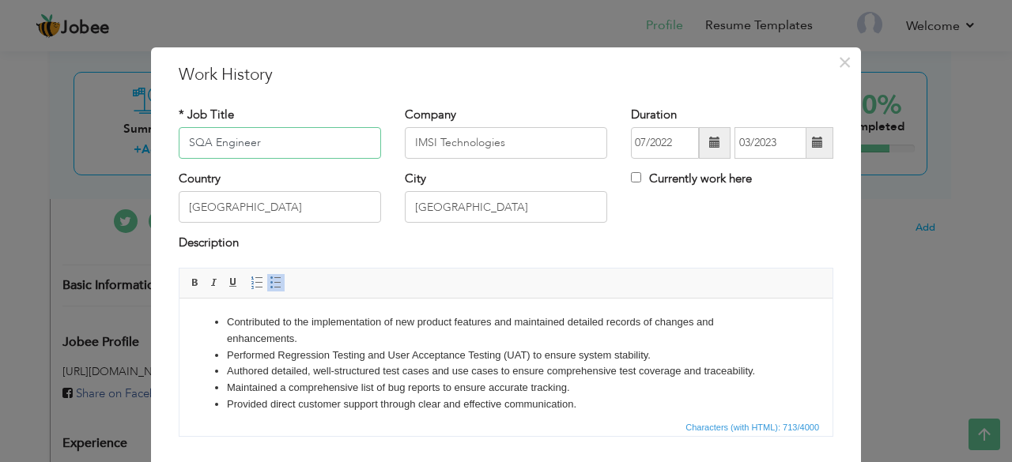
scroll to position [61, 0]
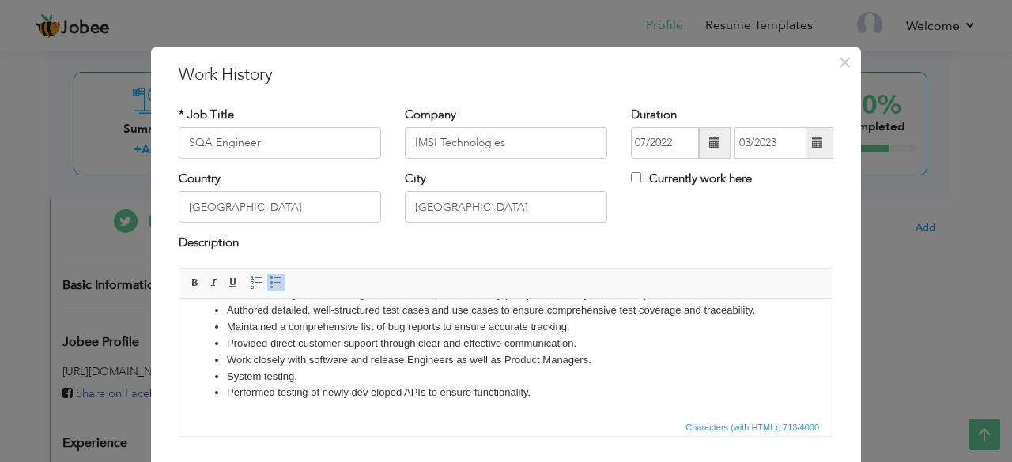
click at [372, 394] on li "Performed testing of newly dev eloped APIs to ensure functionality." at bounding box center [506, 392] width 558 height 17
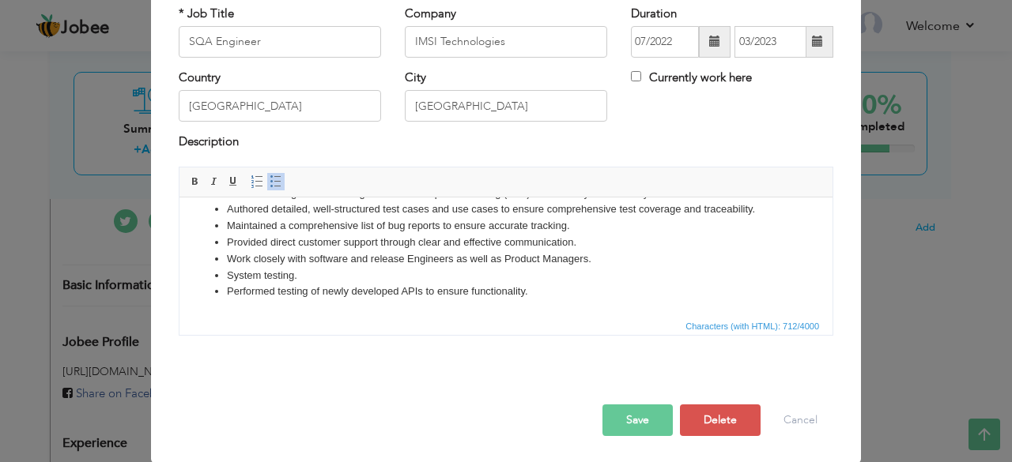
click at [623, 422] on button "Save" at bounding box center [637, 421] width 70 height 32
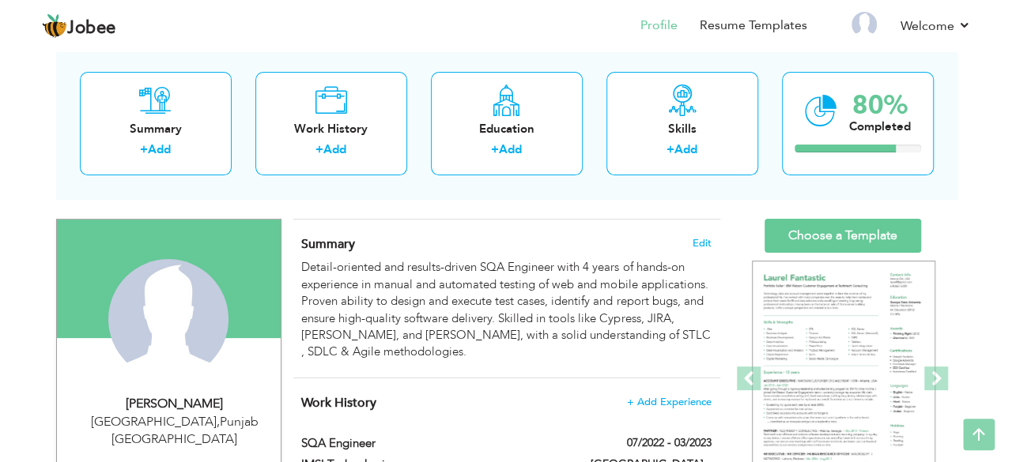
scroll to position [73, 0]
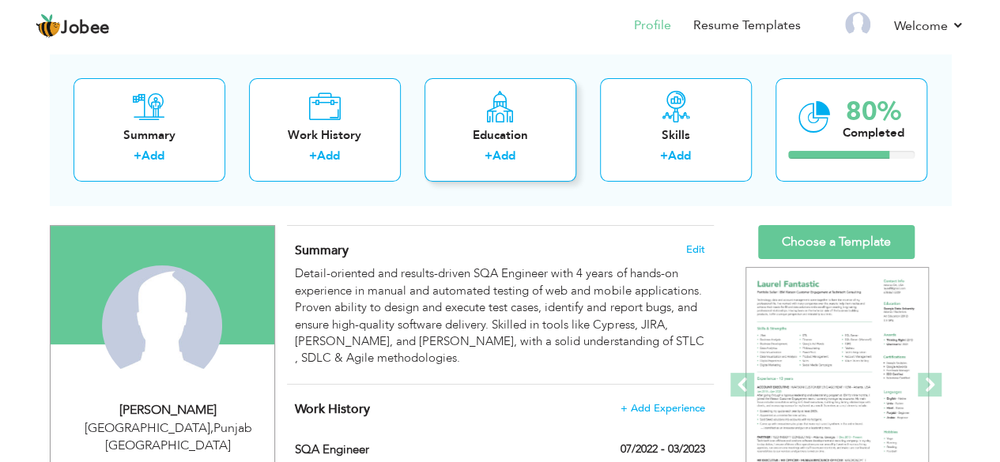
click at [512, 145] on div "Education + Add" at bounding box center [501, 130] width 152 height 104
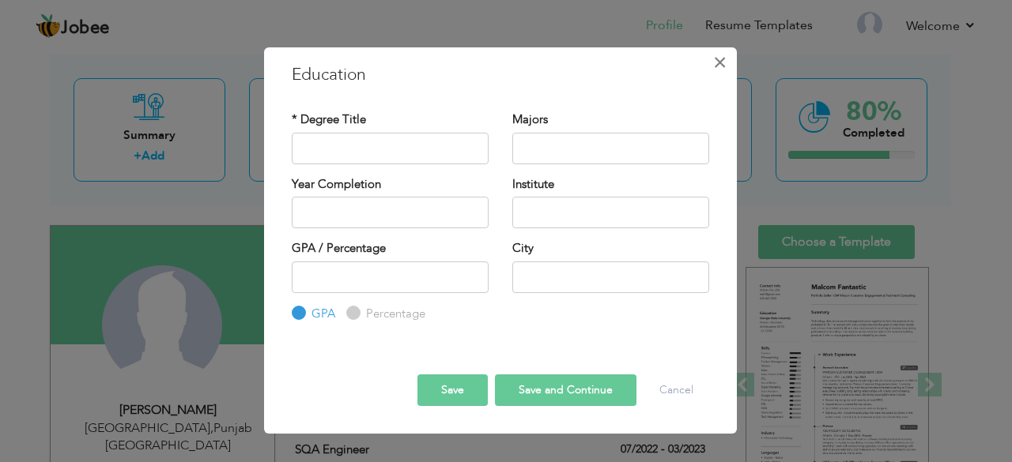
click at [711, 64] on button "×" at bounding box center [720, 62] width 25 height 25
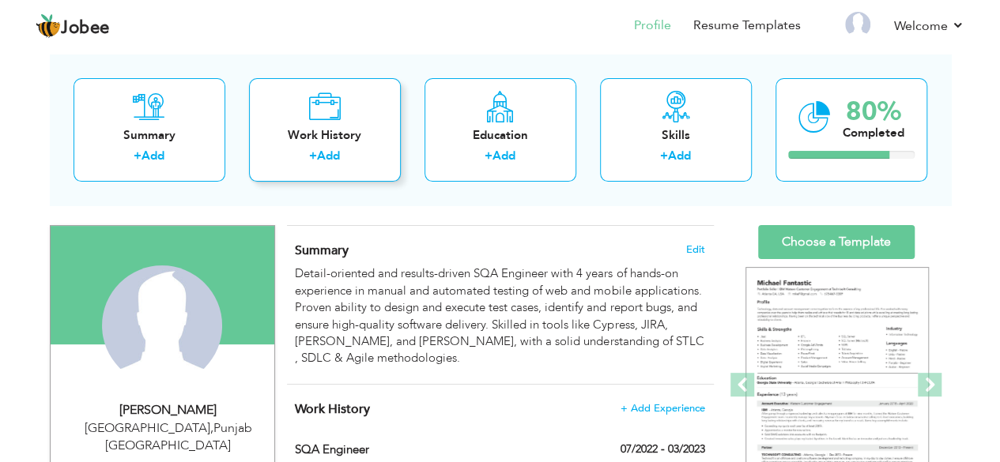
click at [358, 141] on div "Work History" at bounding box center [325, 135] width 126 height 17
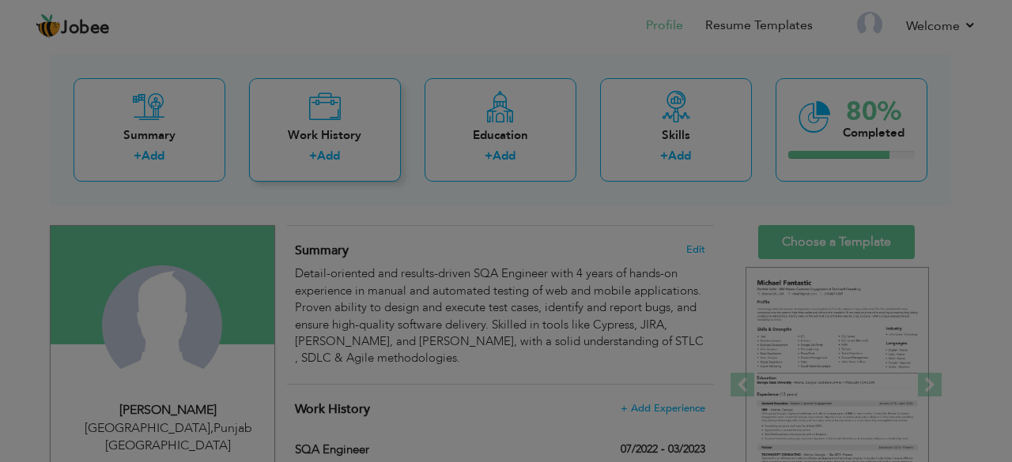
scroll to position [0, 0]
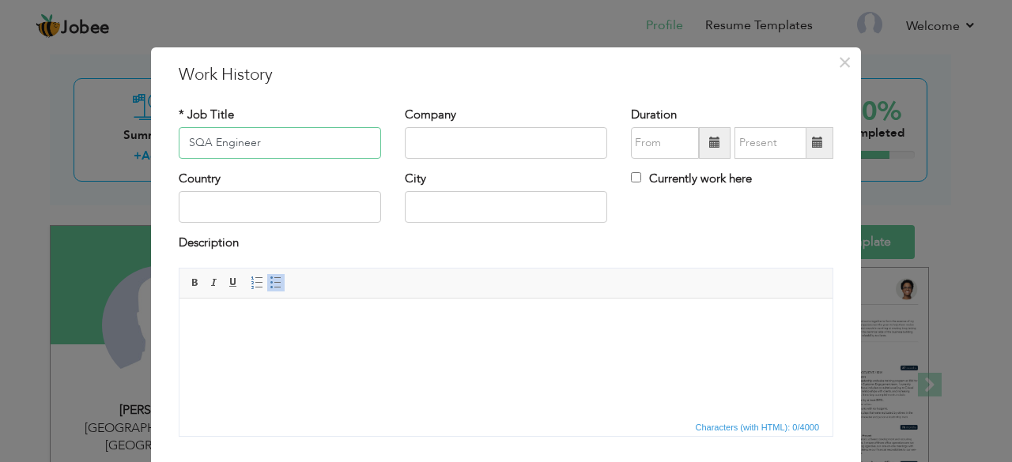
type input "SQA Engineer"
paste input "JinnByte"
type input "JinnByte"
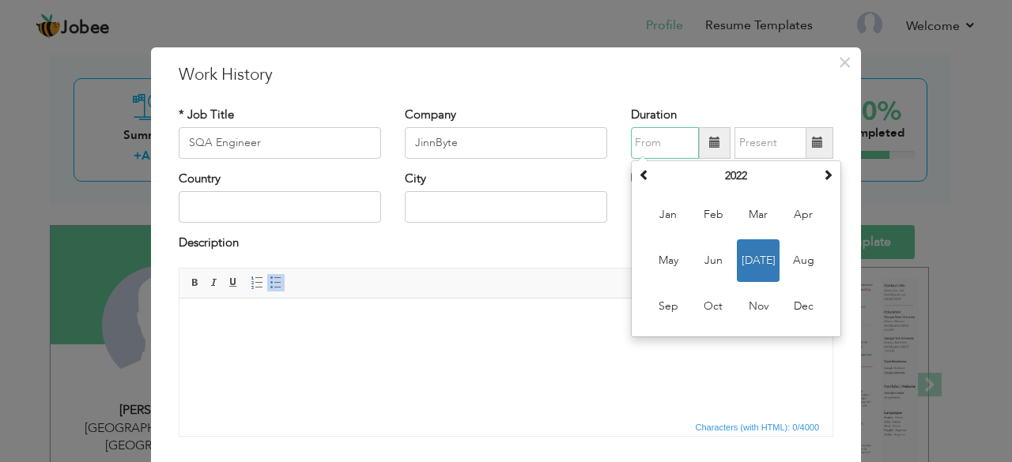
click at [688, 134] on input "text" at bounding box center [665, 143] width 68 height 32
click at [823, 170] on span at bounding box center [827, 174] width 11 height 11
click at [797, 214] on span "Apr" at bounding box center [803, 215] width 43 height 43
type input "04/2023"
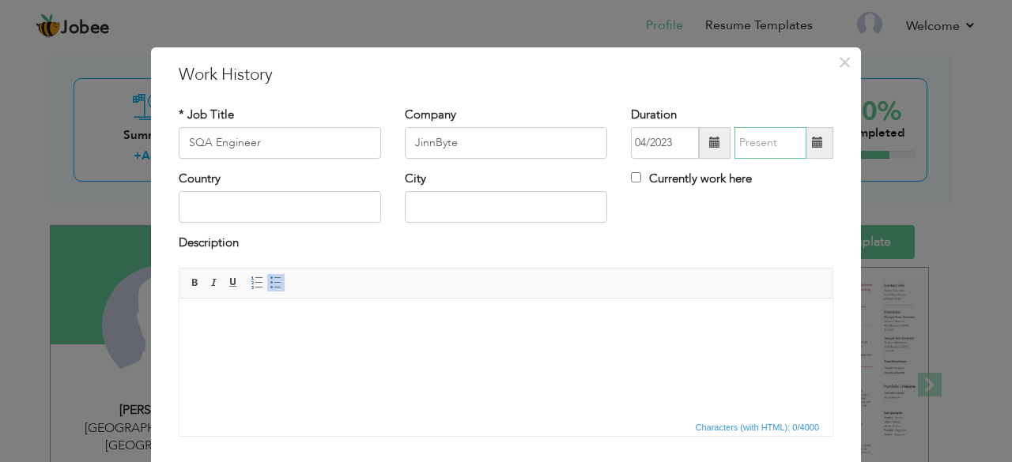
click at [751, 136] on input "text" at bounding box center [770, 143] width 72 height 32
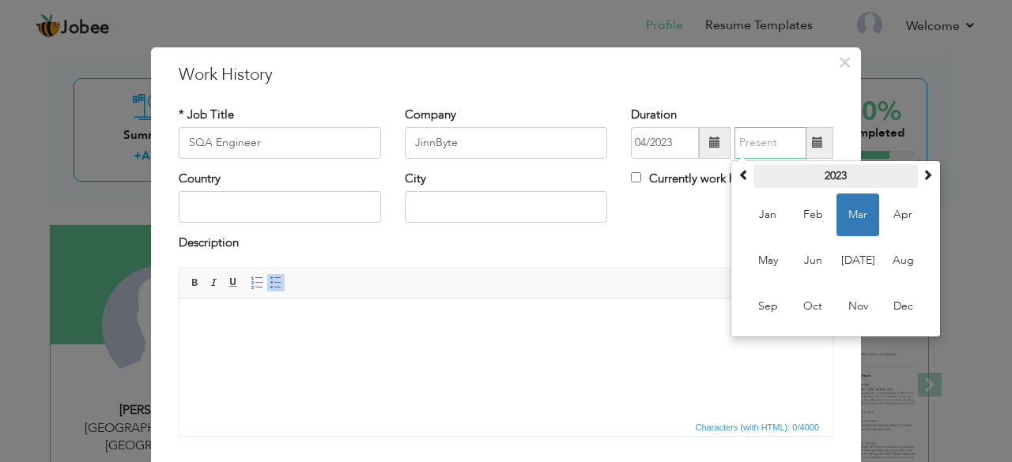
click at [909, 173] on th "2023" at bounding box center [835, 176] width 164 height 24
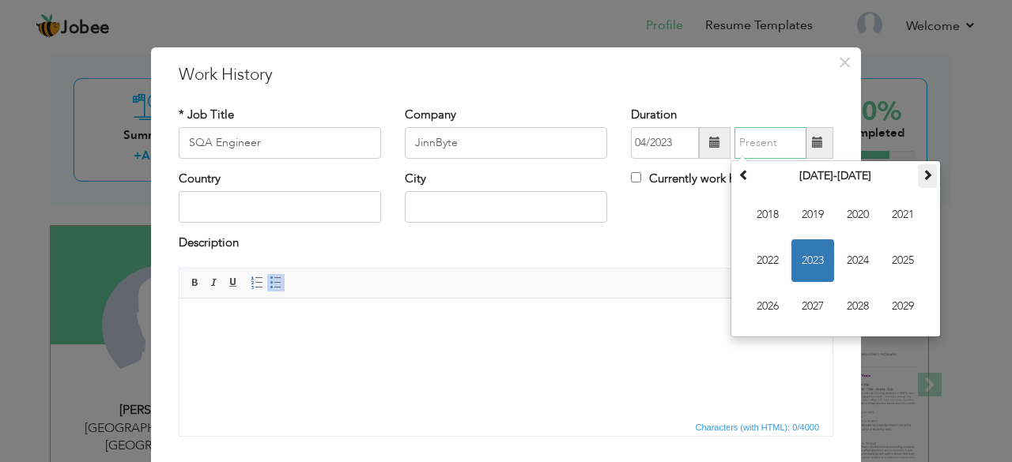
click at [926, 174] on span at bounding box center [927, 174] width 11 height 11
click at [738, 175] on span at bounding box center [743, 174] width 11 height 11
click at [868, 175] on th "2018-2029" at bounding box center [835, 176] width 164 height 24
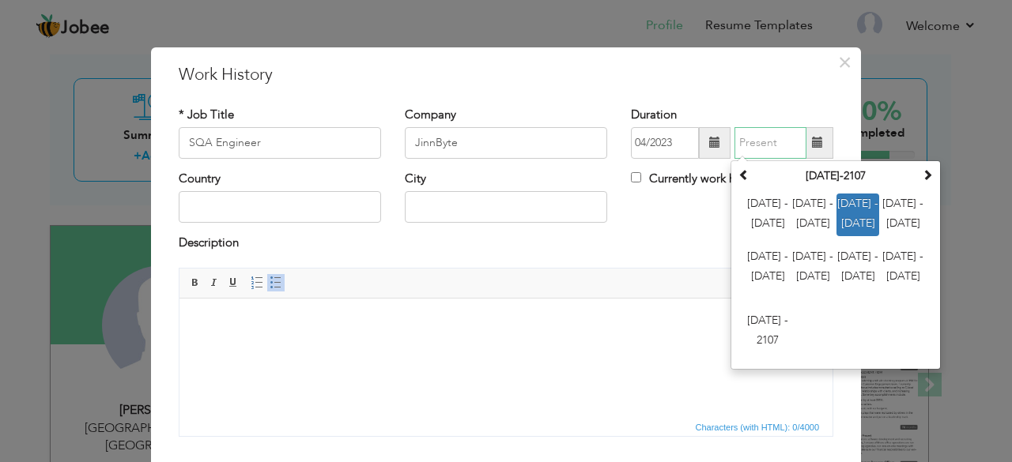
click at [862, 211] on span "2024 - 2035" at bounding box center [857, 215] width 43 height 43
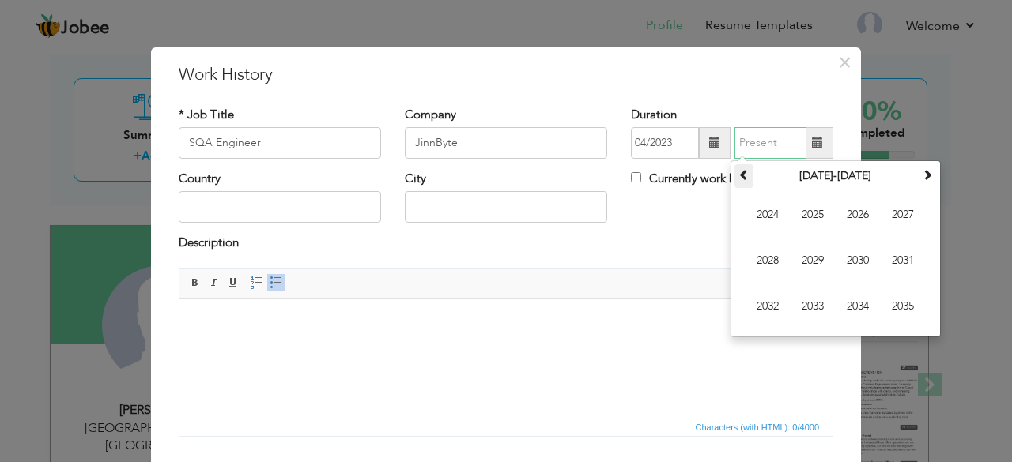
click at [738, 172] on span at bounding box center [743, 174] width 11 height 11
click at [867, 314] on span "2024" at bounding box center [857, 306] width 43 height 43
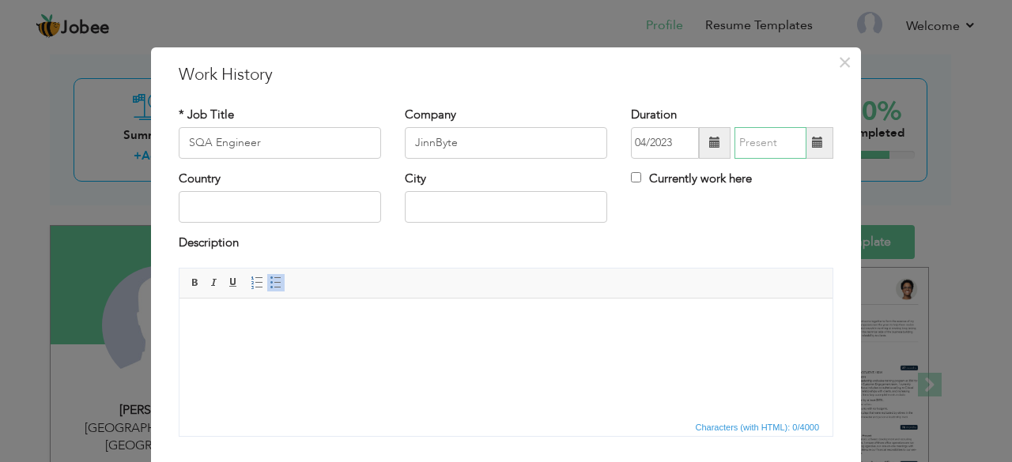
click at [781, 138] on input "text" at bounding box center [770, 143] width 72 height 32
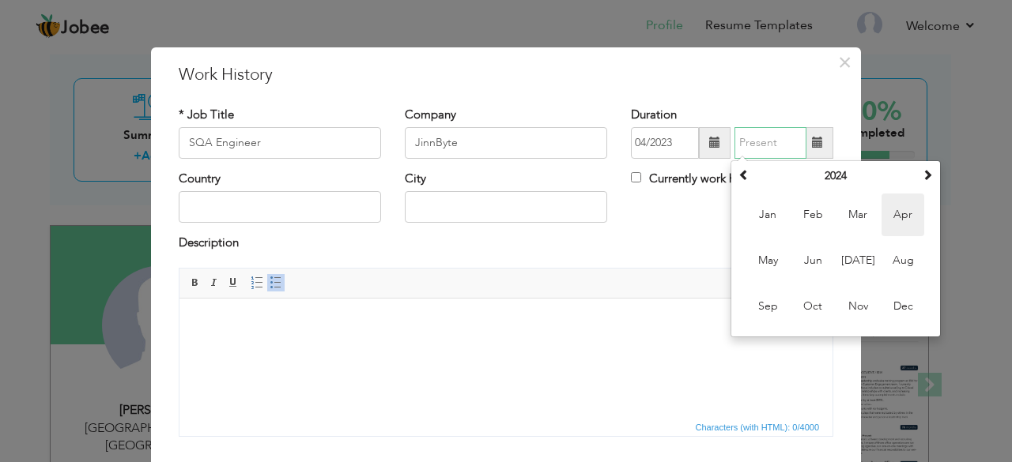
click at [895, 213] on span "Apr" at bounding box center [902, 215] width 43 height 43
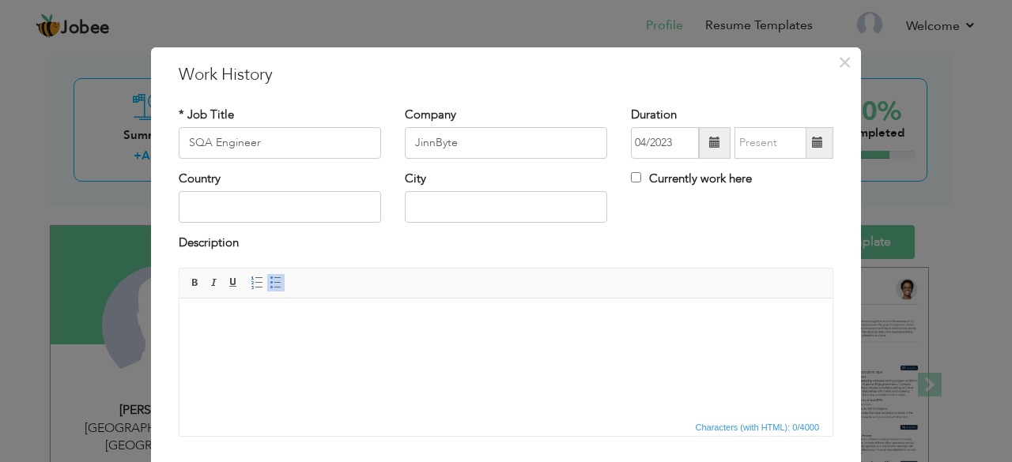
type input "04/2024"
click at [296, 204] on input "text" at bounding box center [280, 207] width 202 height 32
type input "Pakistan"
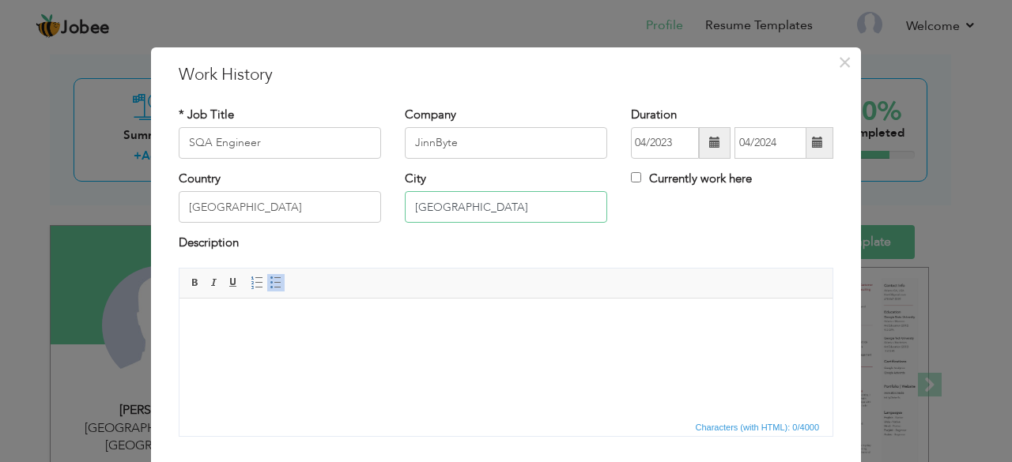
type input "Lahore"
click at [279, 346] on html at bounding box center [505, 322] width 653 height 48
click at [270, 285] on span at bounding box center [276, 283] width 13 height 13
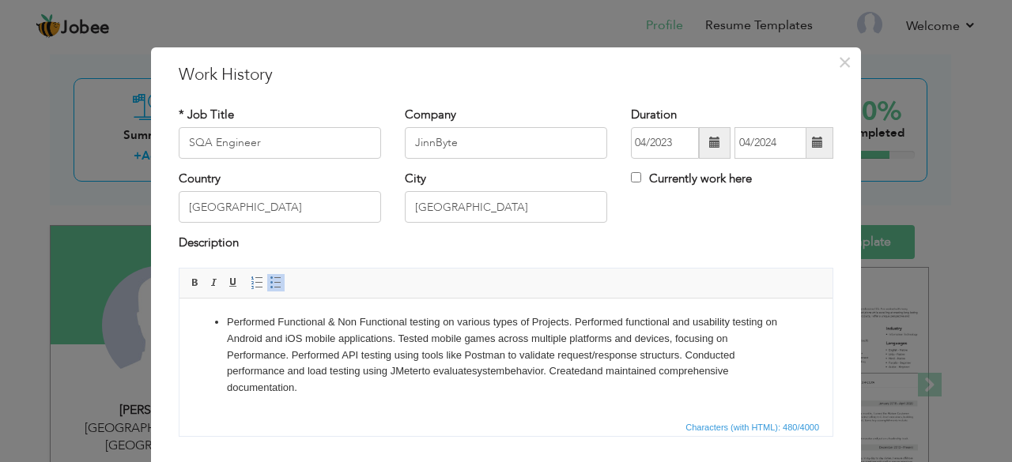
click at [581, 320] on li "Performed Functional & Non Functional testing on various types of Projects. Per…" at bounding box center [506, 355] width 558 height 82
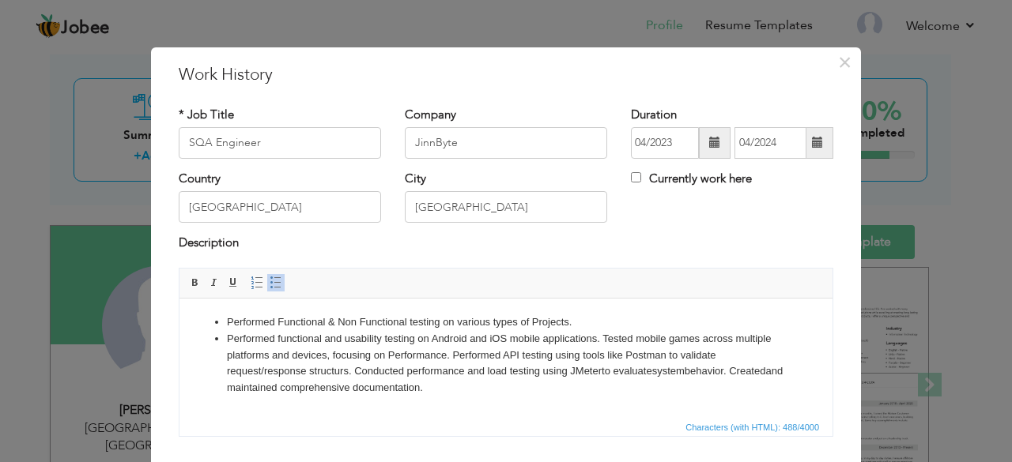
click at [601, 334] on li "Performed functional and usability testing on Android and iOS mobile applicatio…" at bounding box center [506, 363] width 558 height 66
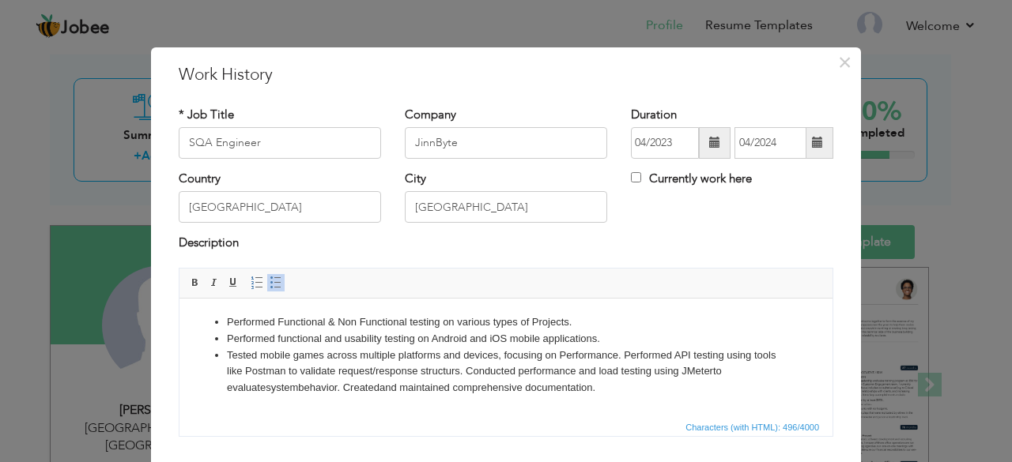
click at [620, 350] on li "Tested mobile games across multiple platforms and devices, focusing on Performa…" at bounding box center [506, 371] width 558 height 49
click at [622, 367] on li "Performed API testing using tools like Postman to validate request/response str…" at bounding box center [506, 379] width 558 height 33
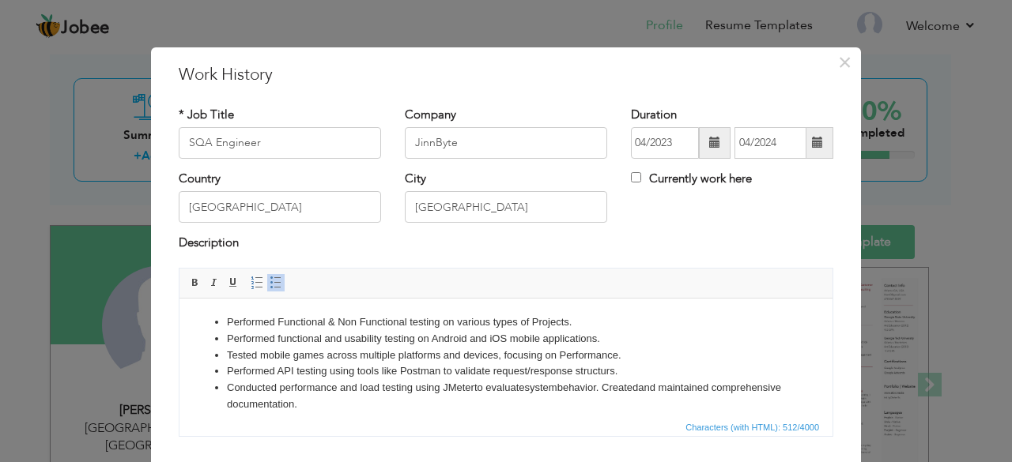
click at [610, 372] on li "Performed API testing using tools like Postman to validate request/response str…" at bounding box center [506, 371] width 558 height 17
click at [470, 387] on li "Conducted performance and load testing using JMeterto evaluatesystembehavior. C…" at bounding box center [506, 395] width 558 height 33
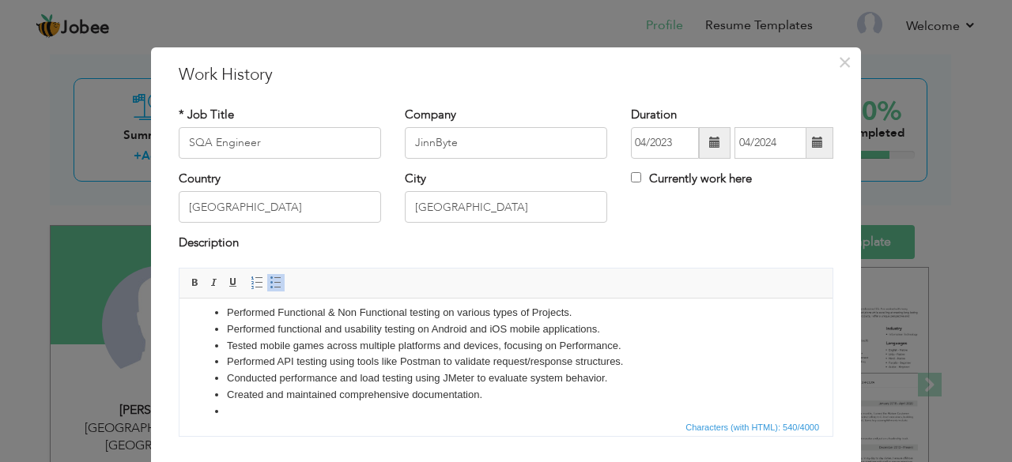
scroll to position [26, 0]
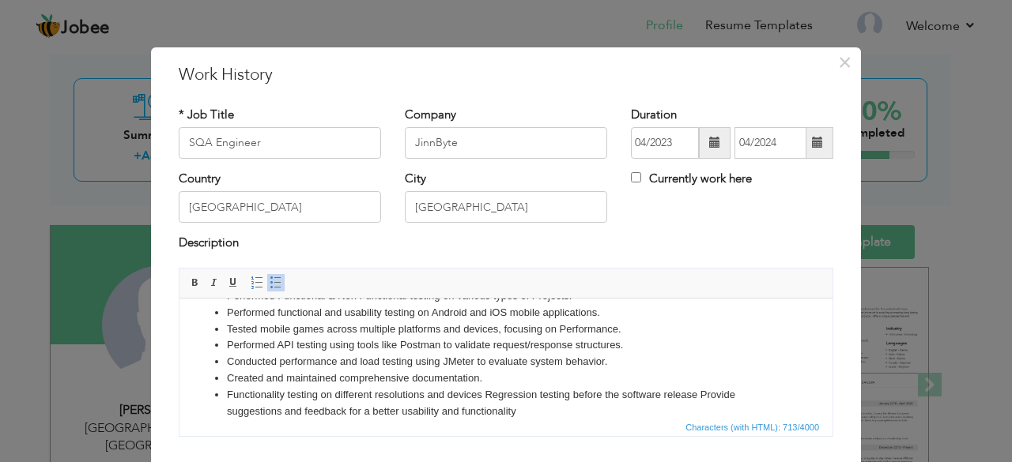
click at [485, 393] on li "Functionality testing on different resolutions and devices Regression testing b…" at bounding box center [506, 403] width 558 height 33
click at [443, 409] on li "Regression testing before the software release Provide suggestions and feedback…" at bounding box center [506, 411] width 558 height 17
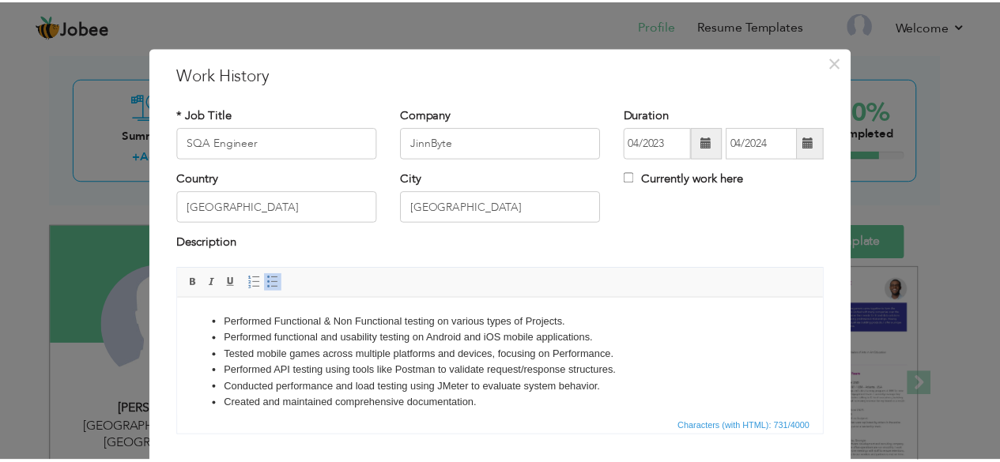
scroll to position [101, 0]
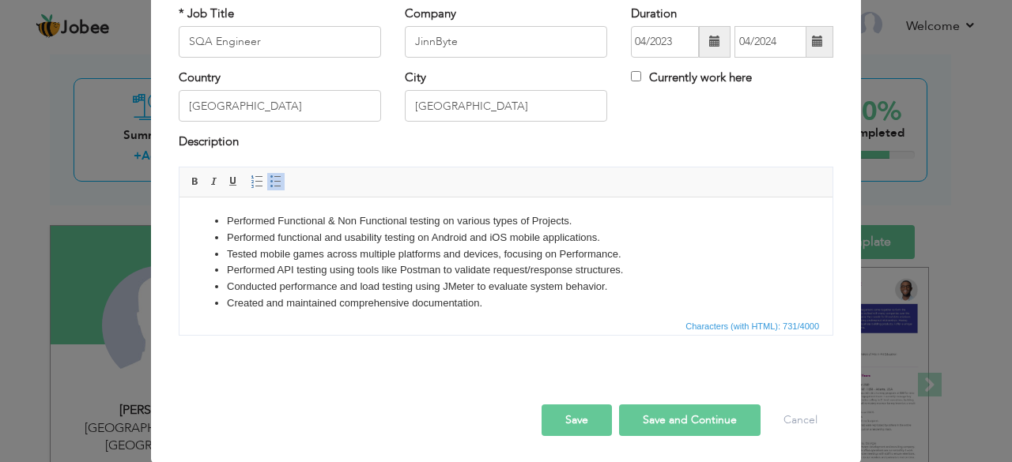
click at [591, 419] on button "Save" at bounding box center [576, 421] width 70 height 32
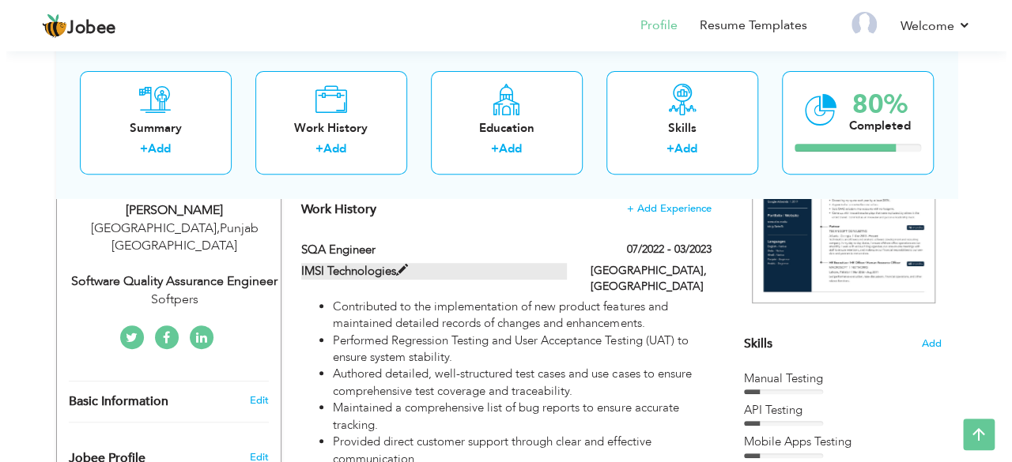
scroll to position [272, 0]
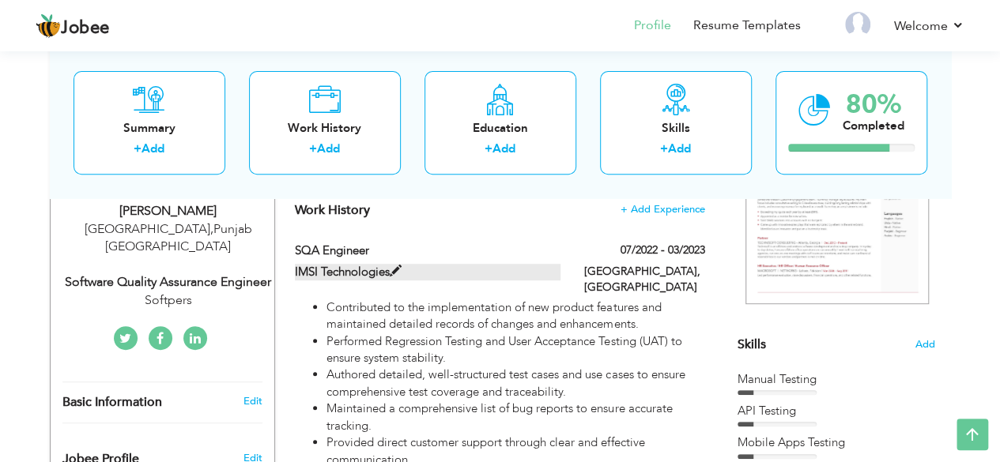
drag, startPoint x: 428, startPoint y: 254, endPoint x: 432, endPoint y: 273, distance: 19.2
click at [432, 273] on div "SQA Engineer 07/2022 - 03/2023 SQA Engineer 07/2022 - 03/2023 IMSI Technologies…" at bounding box center [499, 402] width 409 height 318
type input "IMSI Technologies"
type input "07/2022"
type input "03/2023"
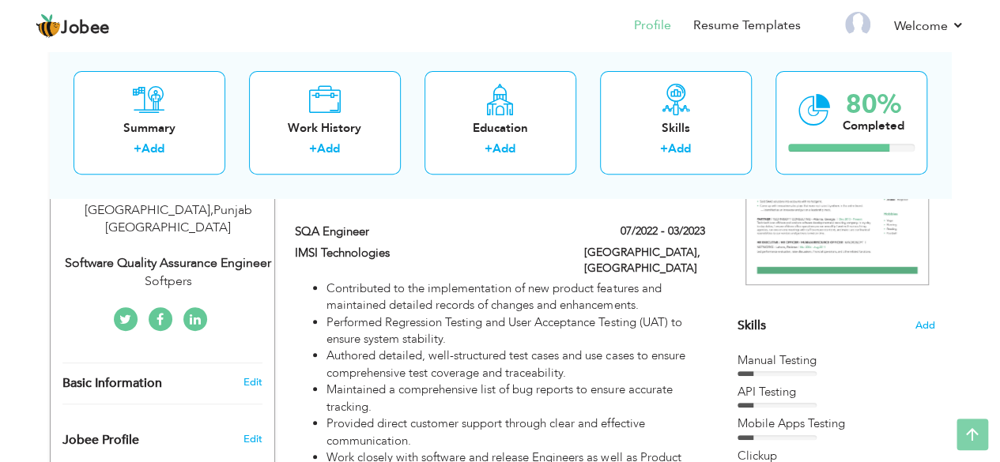
scroll to position [0, 0]
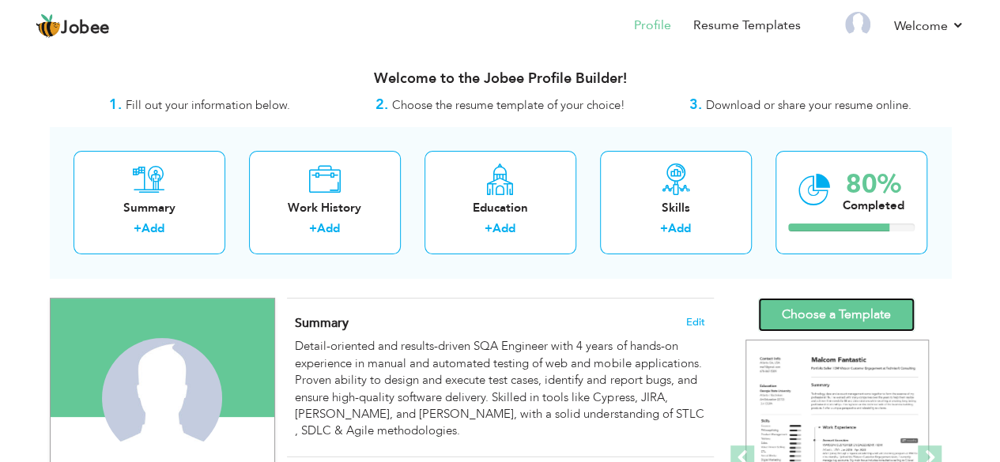
click at [824, 308] on link "Choose a Template" at bounding box center [836, 315] width 157 height 34
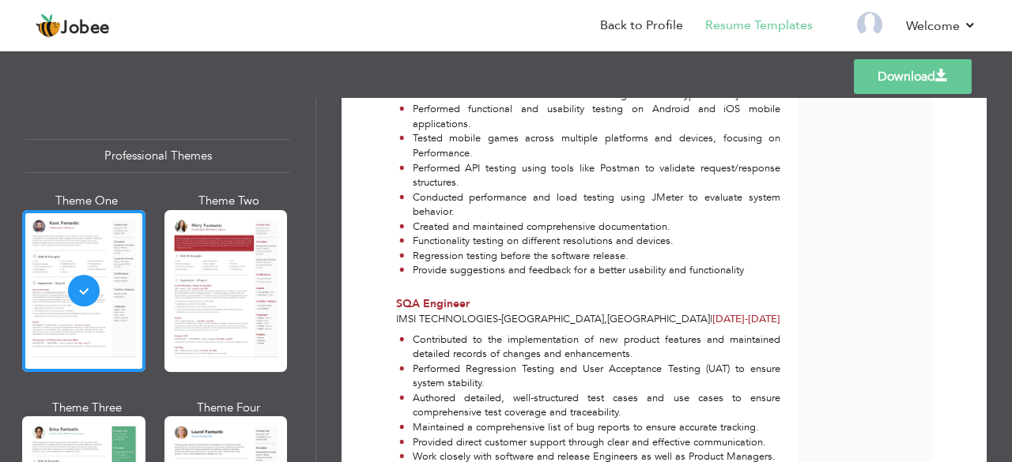
scroll to position [566, 0]
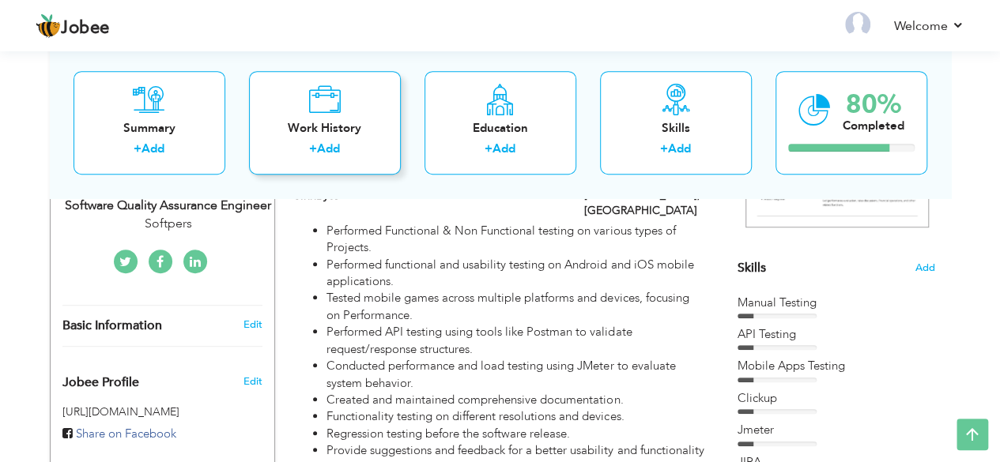
click at [358, 129] on div "Work History" at bounding box center [325, 128] width 126 height 17
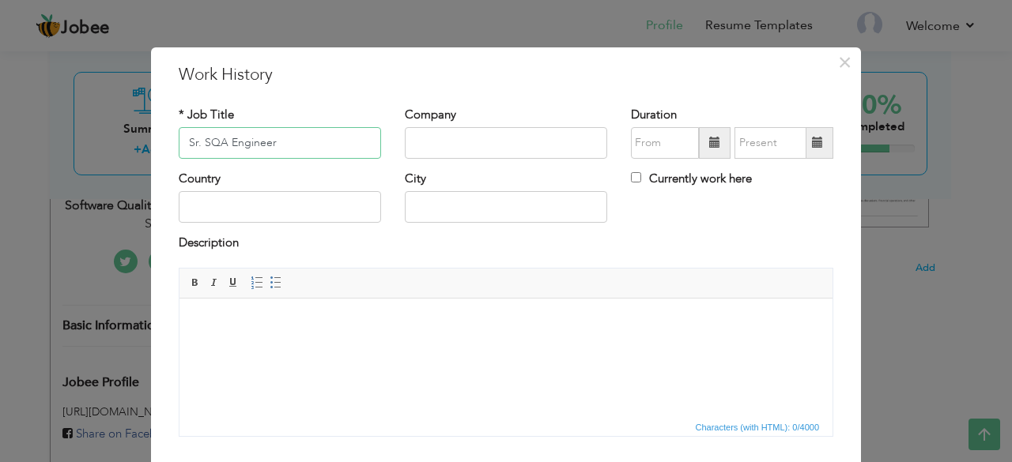
type input "Sr. SQA Engineer"
type input "Softpers Interactive"
click at [699, 143] on span at bounding box center [715, 143] width 32 height 32
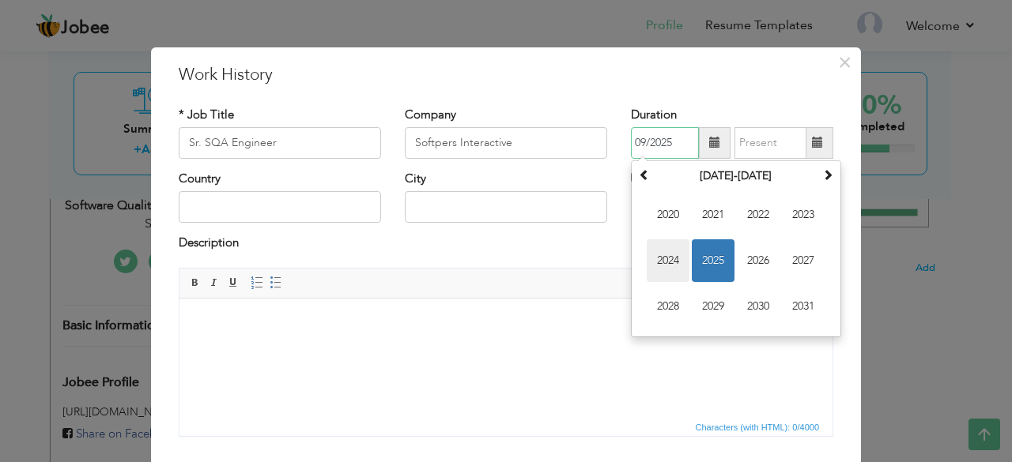
click at [677, 255] on span "2024" at bounding box center [668, 261] width 43 height 43
click at [651, 261] on span "May" at bounding box center [668, 261] width 43 height 43
type input "05/2024"
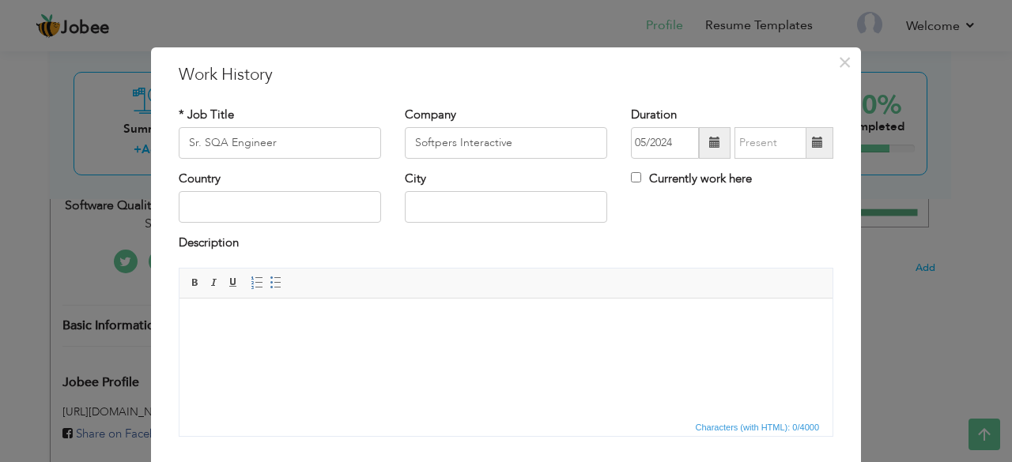
click at [699, 179] on label "Currently work here" at bounding box center [691, 179] width 121 height 17
click at [641, 179] on input "Currently work here" at bounding box center [636, 177] width 10 height 10
checkbox input "true"
click at [247, 202] on input "text" at bounding box center [280, 207] width 202 height 32
type input "Pakistan"
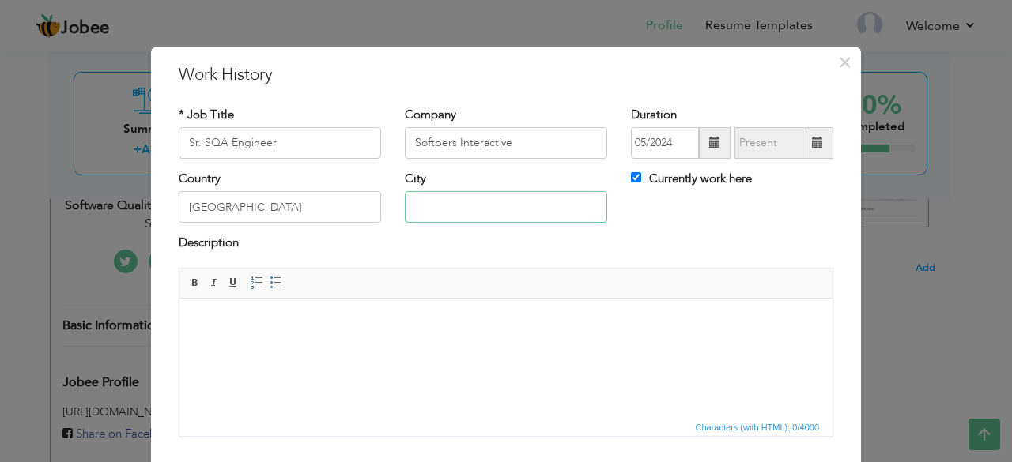
type input "Lahore"
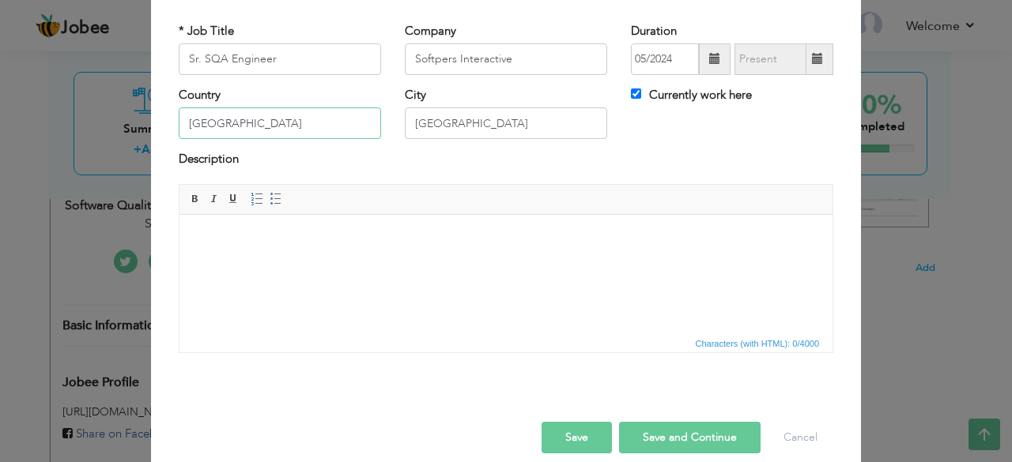
scroll to position [101, 0]
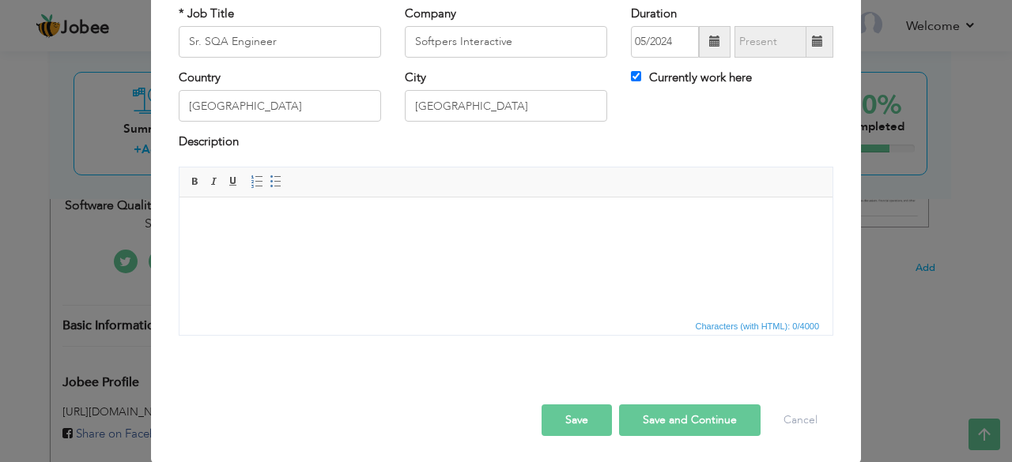
click at [377, 213] on body at bounding box center [505, 221] width 621 height 17
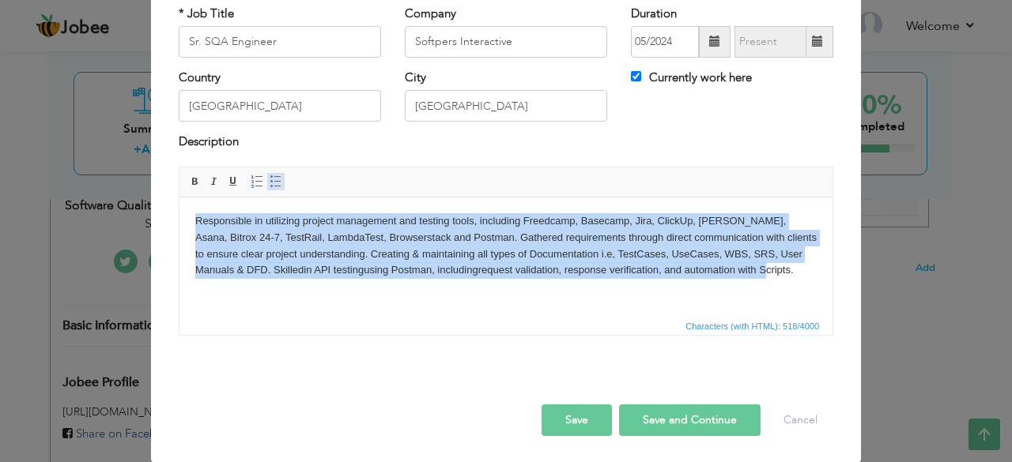
click at [275, 188] on link "Insert/Remove Bulleted List" at bounding box center [275, 181] width 17 height 17
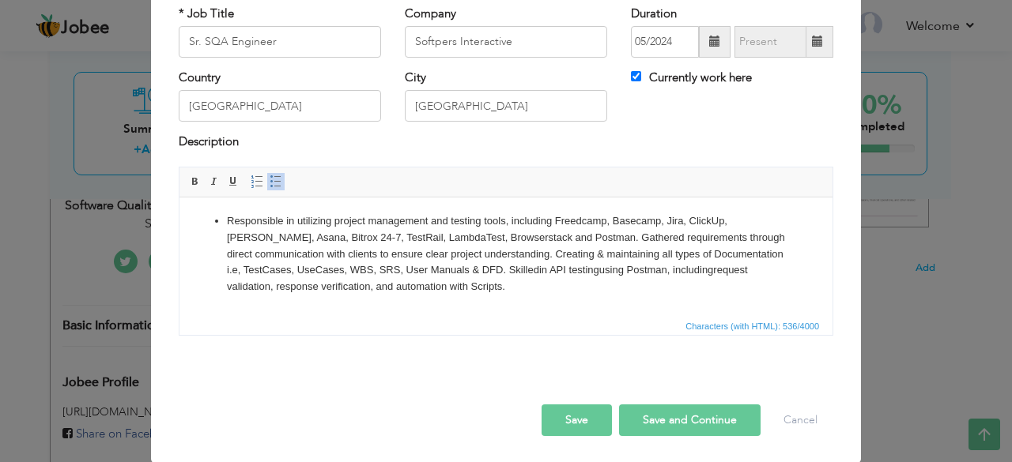
click at [551, 236] on li "Responsible in utilizing project management and testing tools, including Freedc…" at bounding box center [506, 254] width 558 height 82
click at [704, 254] on li "Gathered requirements through direct communication with clients to ensure clear…" at bounding box center [506, 270] width 558 height 49
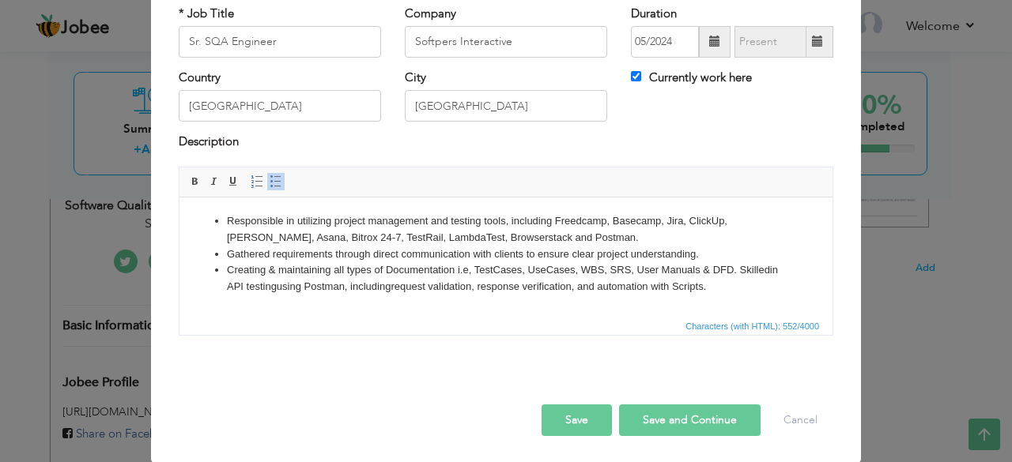
click at [741, 266] on li "Creating & maintaining all types of Documentation i.e, TestCases, UseCases, WBS…" at bounding box center [506, 278] width 558 height 33
click at [320, 289] on li "Skilledin API testingusing Postman, includingrequest validation, response verif…" at bounding box center [506, 286] width 558 height 17
click at [430, 285] on li "Skilledin API testing using Postman, includingrequest validation, response veri…" at bounding box center [506, 286] width 558 height 17
click at [802, 300] on html "Responsible in utilizing project management and testing tools, including Freedc…" at bounding box center [505, 254] width 653 height 114
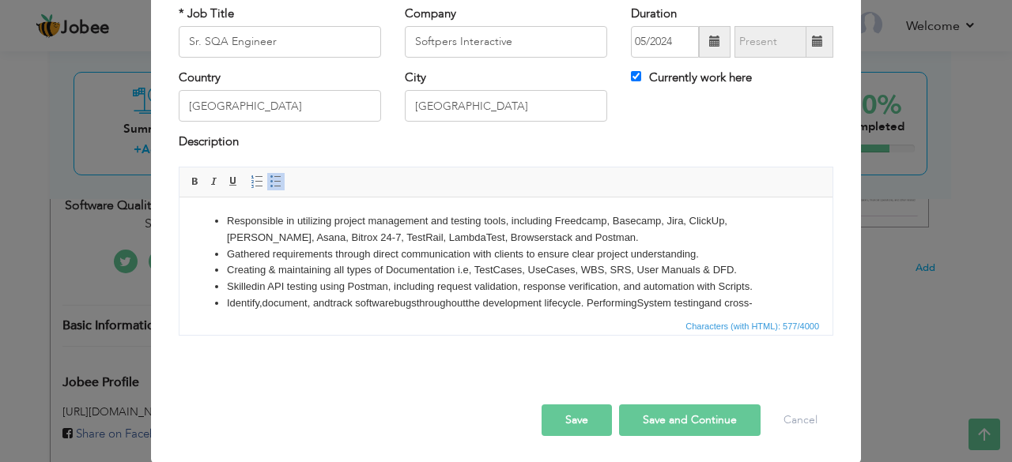
scroll to position [26, 0]
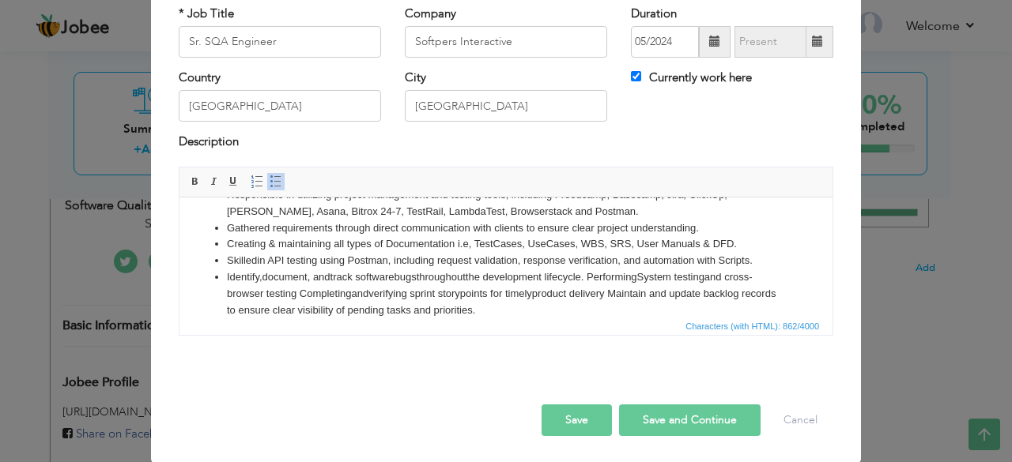
click at [591, 271] on li "Identify,document, andtrack softwarebugsthroughoutthe development lifecycle. Pe…" at bounding box center [506, 293] width 558 height 49
click at [281, 289] on li "PerformingSystem testingand cross-browser testing Completingandverifying sprint…" at bounding box center [506, 301] width 558 height 33
click at [353, 294] on li "Performing System testingand cross-browser testing Completingandverifying sprin…" at bounding box center [506, 301] width 558 height 33
click at [470, 294] on li "Performing System testing and cross-browser testing Completingandverifying spri…" at bounding box center [506, 301] width 558 height 33
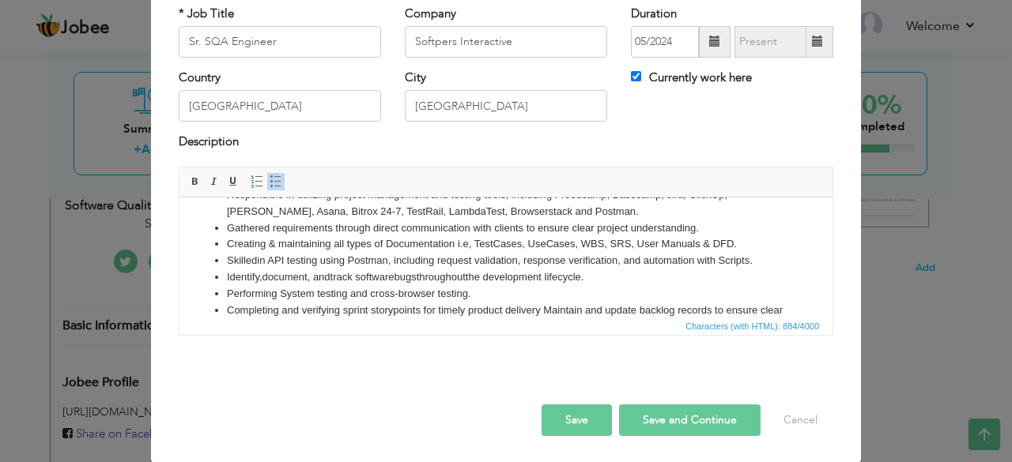
click at [542, 309] on li "Completing and verifying sprint storypoints for timely product delivery Maintai…" at bounding box center [506, 318] width 558 height 33
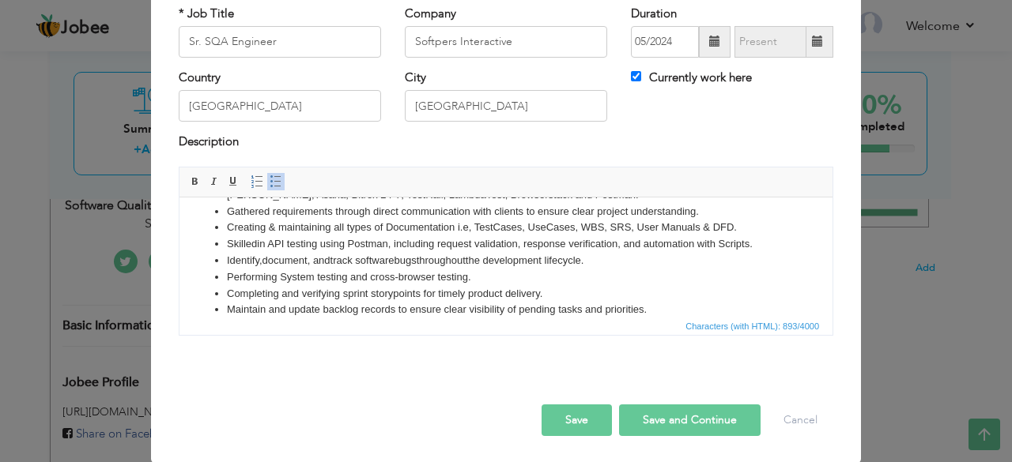
click at [474, 257] on li "Identify,document, andtrack softwarebugsthroughoutthe development lifecycle." at bounding box center [506, 260] width 558 height 17
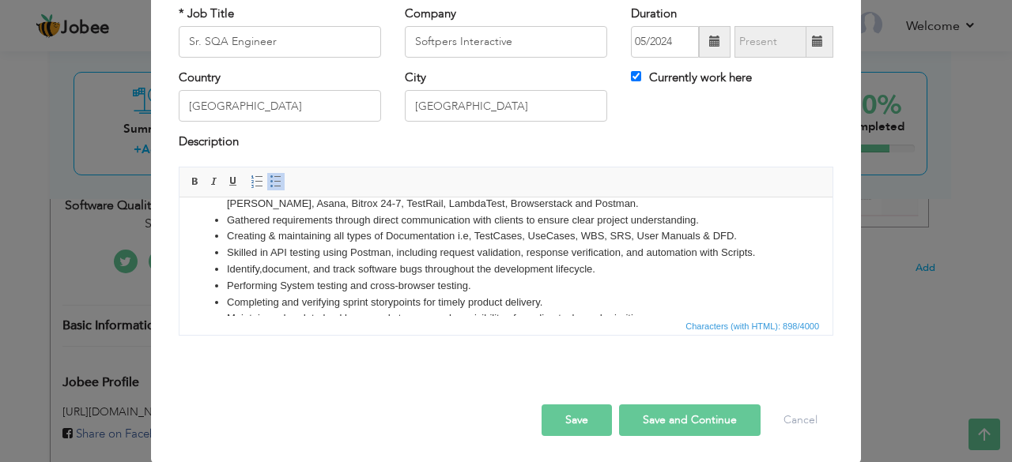
scroll to position [0, 0]
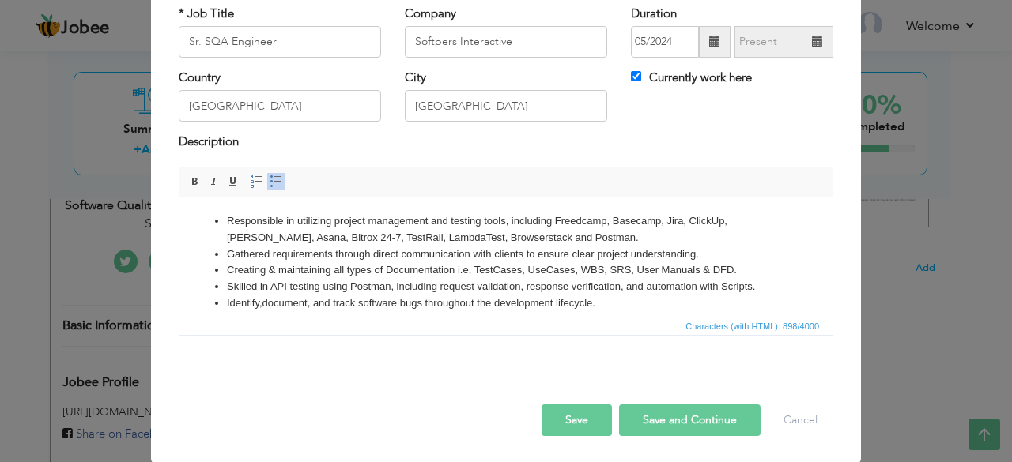
click at [606, 304] on li "Identify,document, and track software bugs throughout the development lifecycle." at bounding box center [506, 303] width 558 height 17
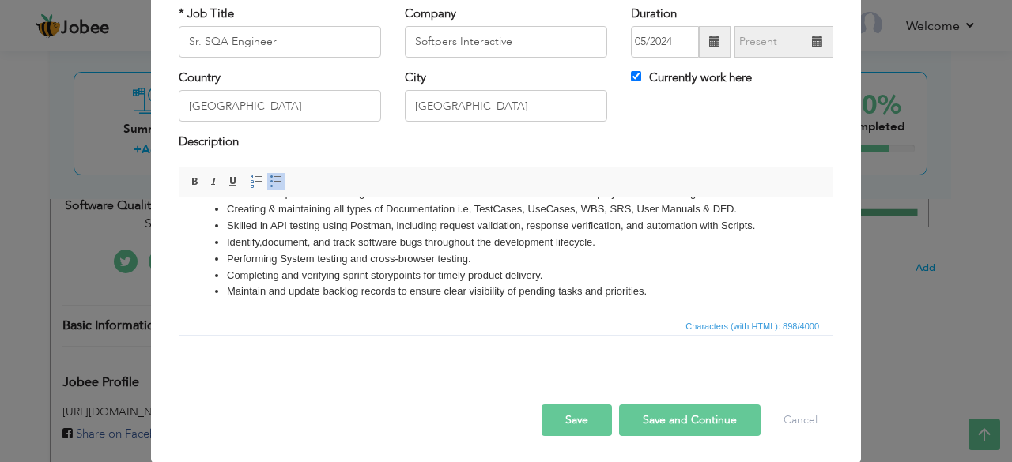
click at [708, 289] on li "Maintain and update backlog records to ensure clear visibility of pending tasks…" at bounding box center [506, 291] width 558 height 17
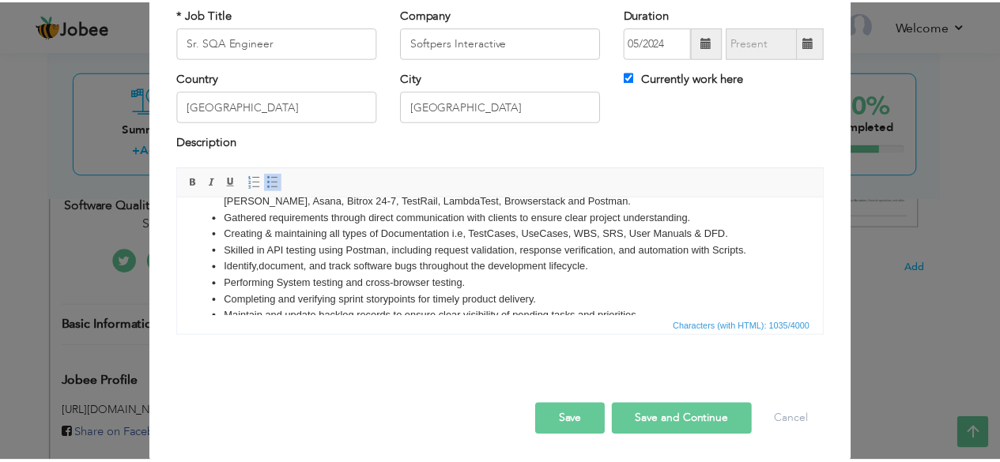
scroll to position [0, 0]
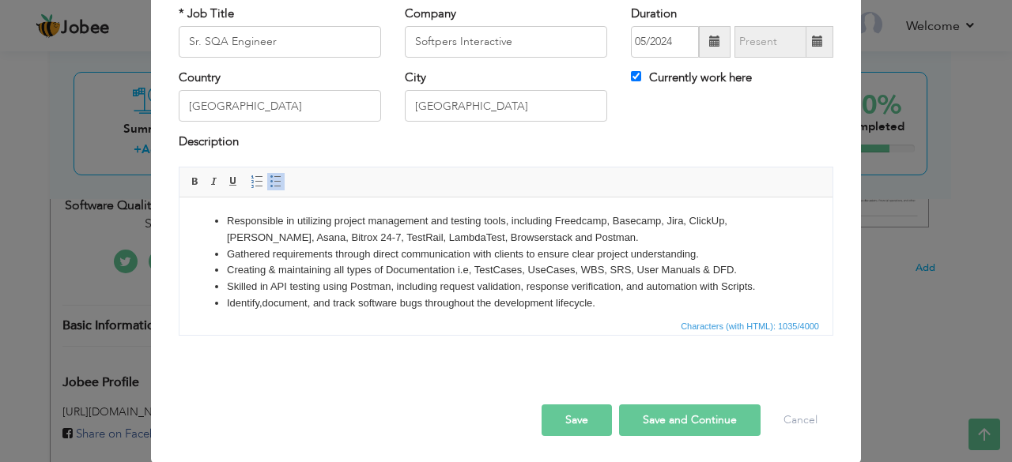
click at [602, 417] on button "Save" at bounding box center [576, 421] width 70 height 32
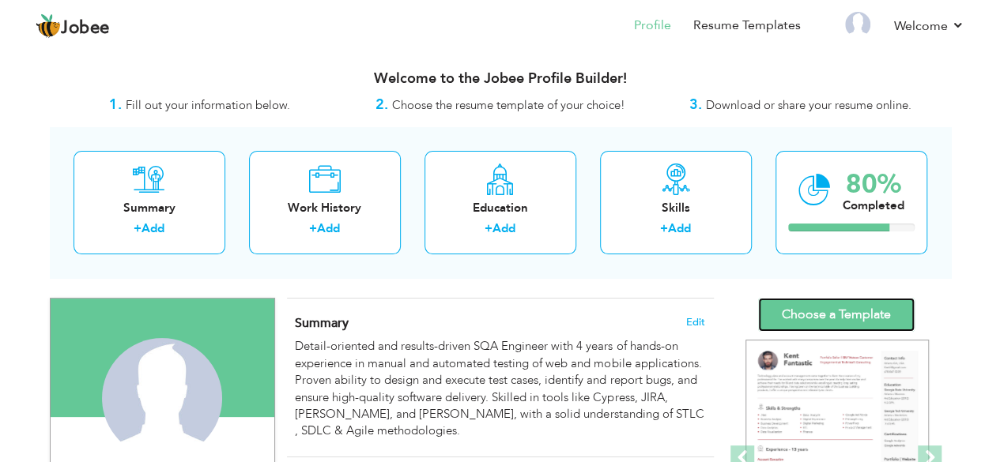
click at [852, 308] on link "Choose a Template" at bounding box center [836, 315] width 157 height 34
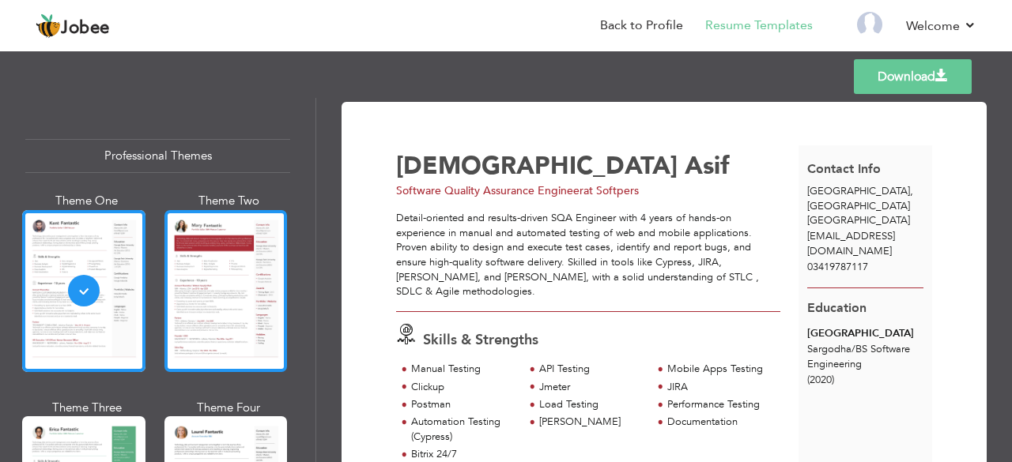
click at [211, 299] on div at bounding box center [225, 291] width 123 height 162
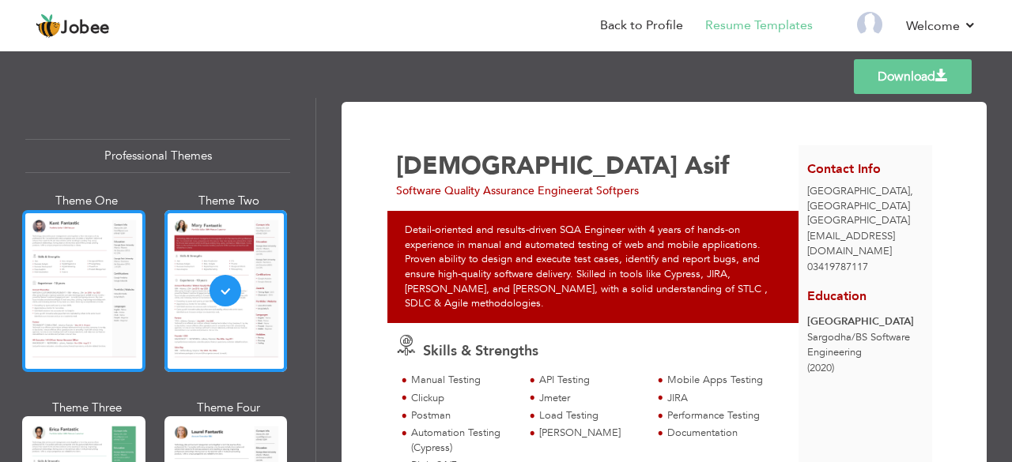
scroll to position [112, 0]
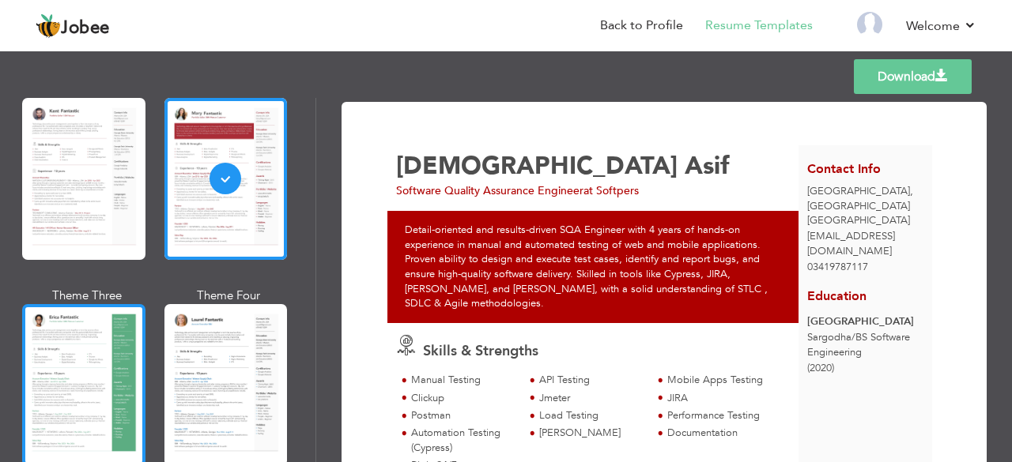
click at [85, 362] on div at bounding box center [83, 385] width 123 height 162
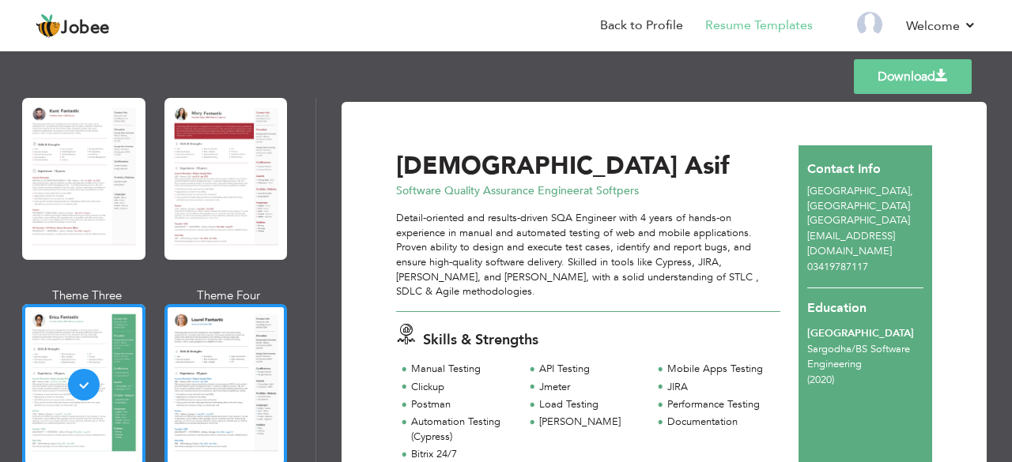
click at [218, 377] on div at bounding box center [225, 385] width 123 height 162
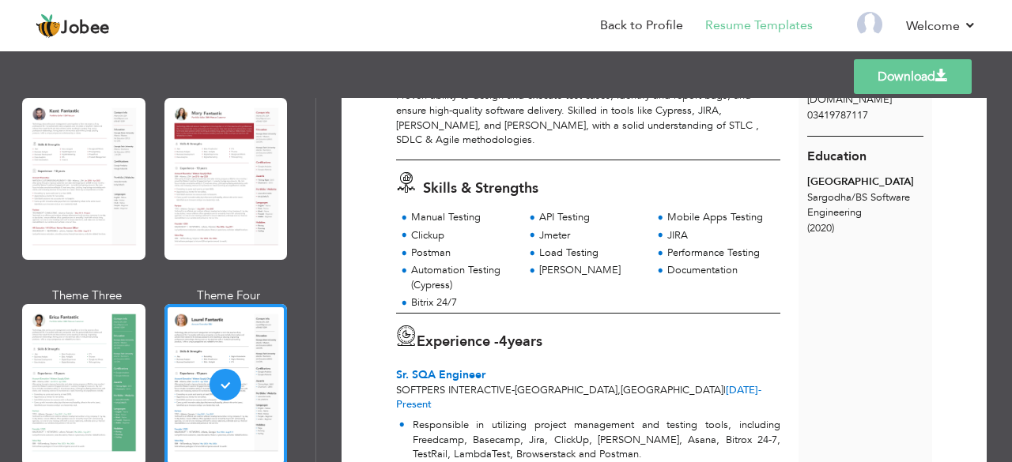
scroll to position [0, 0]
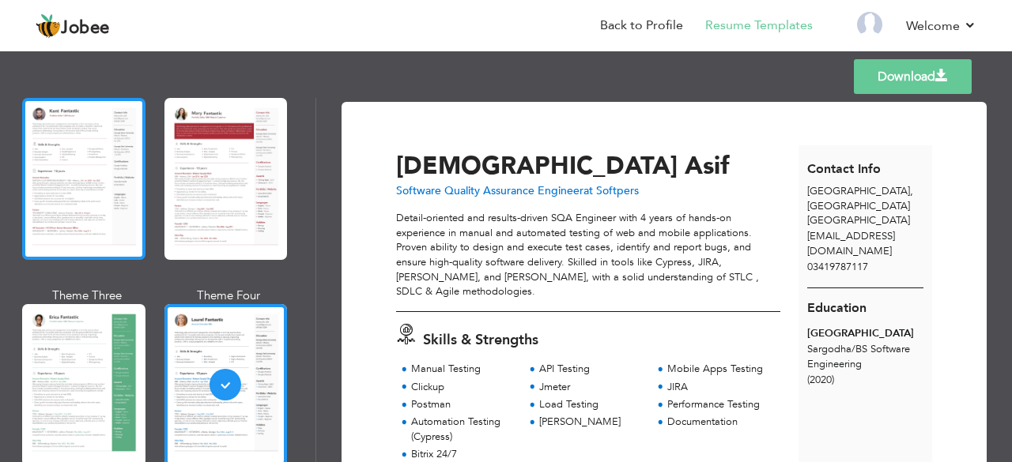
click at [111, 172] on div at bounding box center [83, 179] width 123 height 162
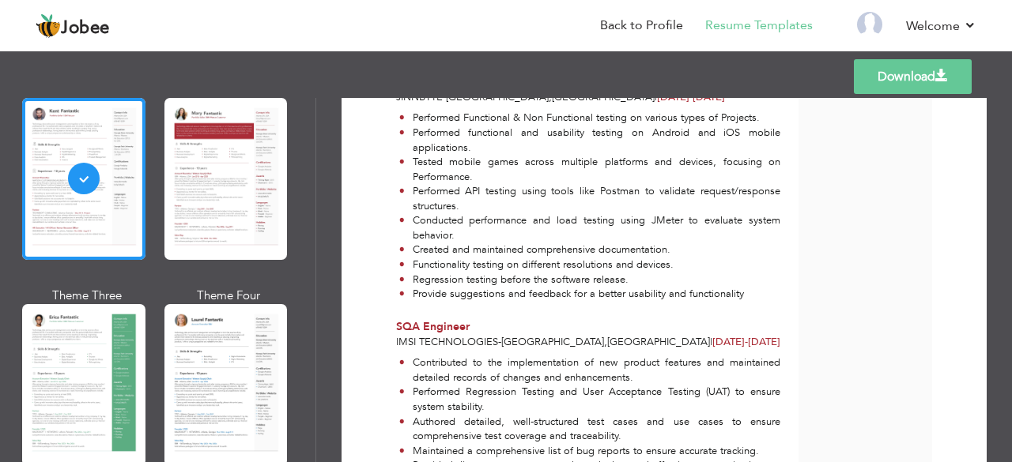
scroll to position [870, 0]
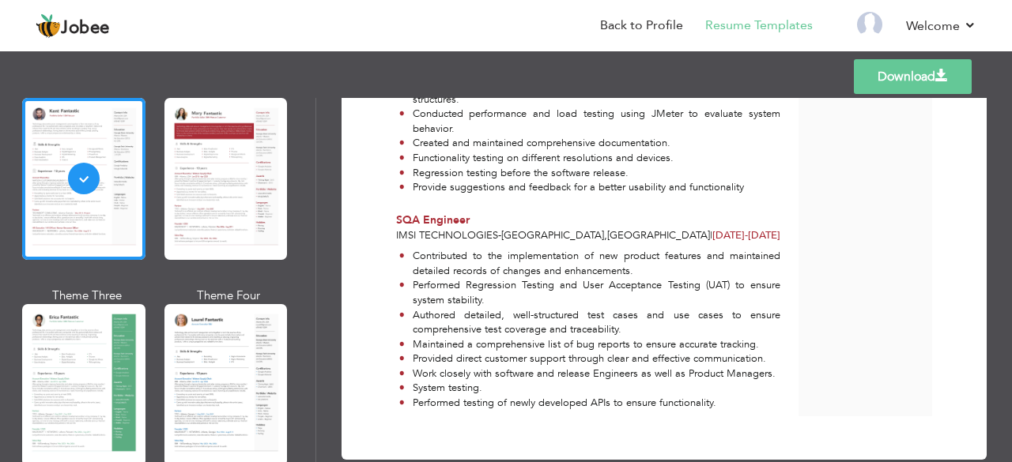
click at [900, 74] on link "Download" at bounding box center [913, 76] width 118 height 35
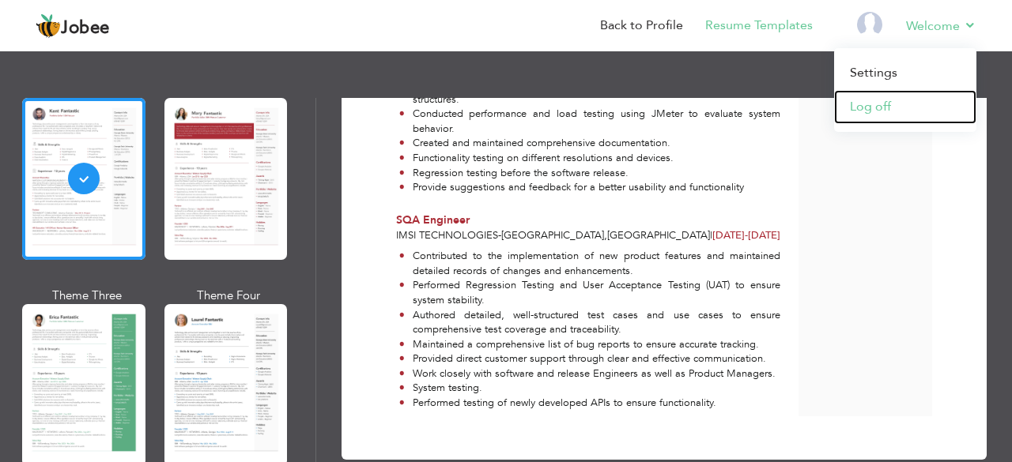
click at [888, 104] on link "Log off" at bounding box center [905, 107] width 142 height 34
